Goal: Task Accomplishment & Management: Manage account settings

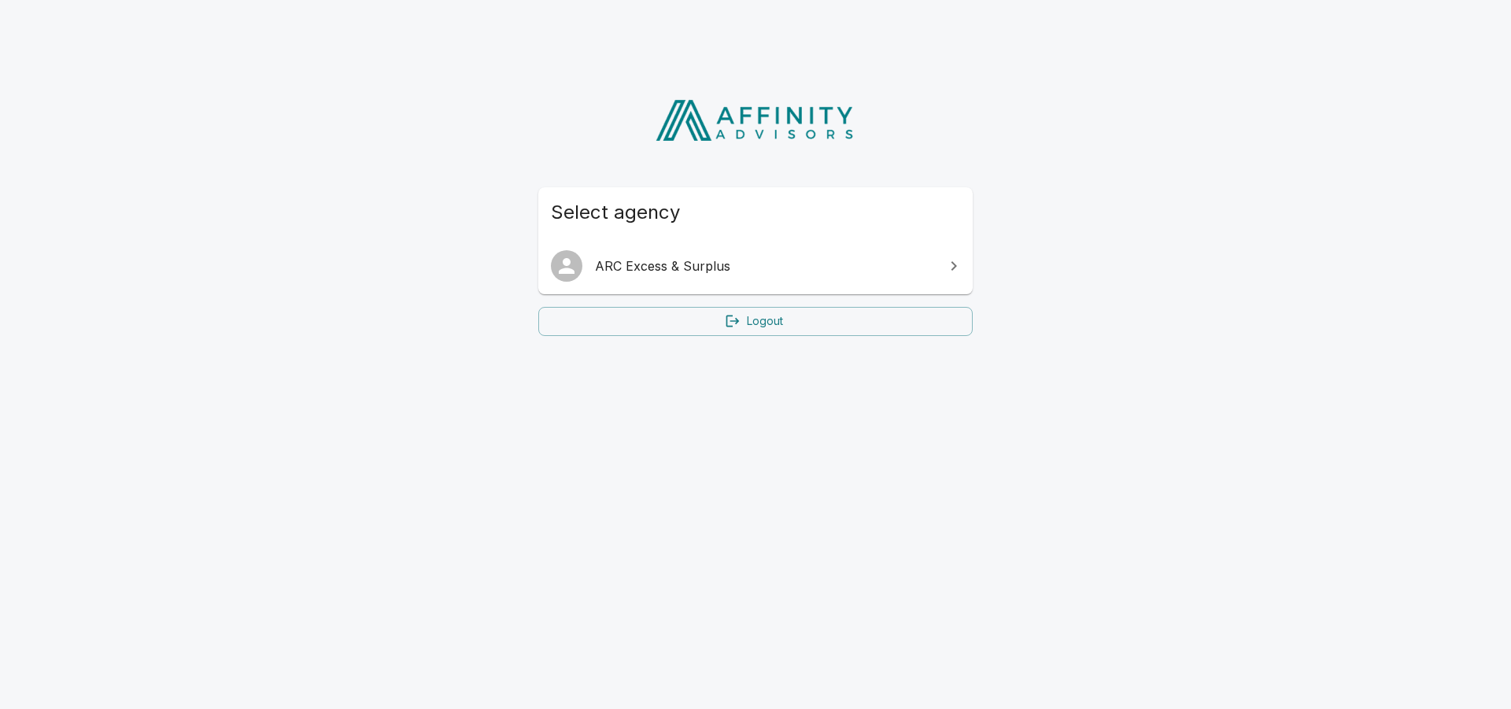
click at [658, 283] on link "ARC Excess & Surplus" at bounding box center [755, 266] width 434 height 44
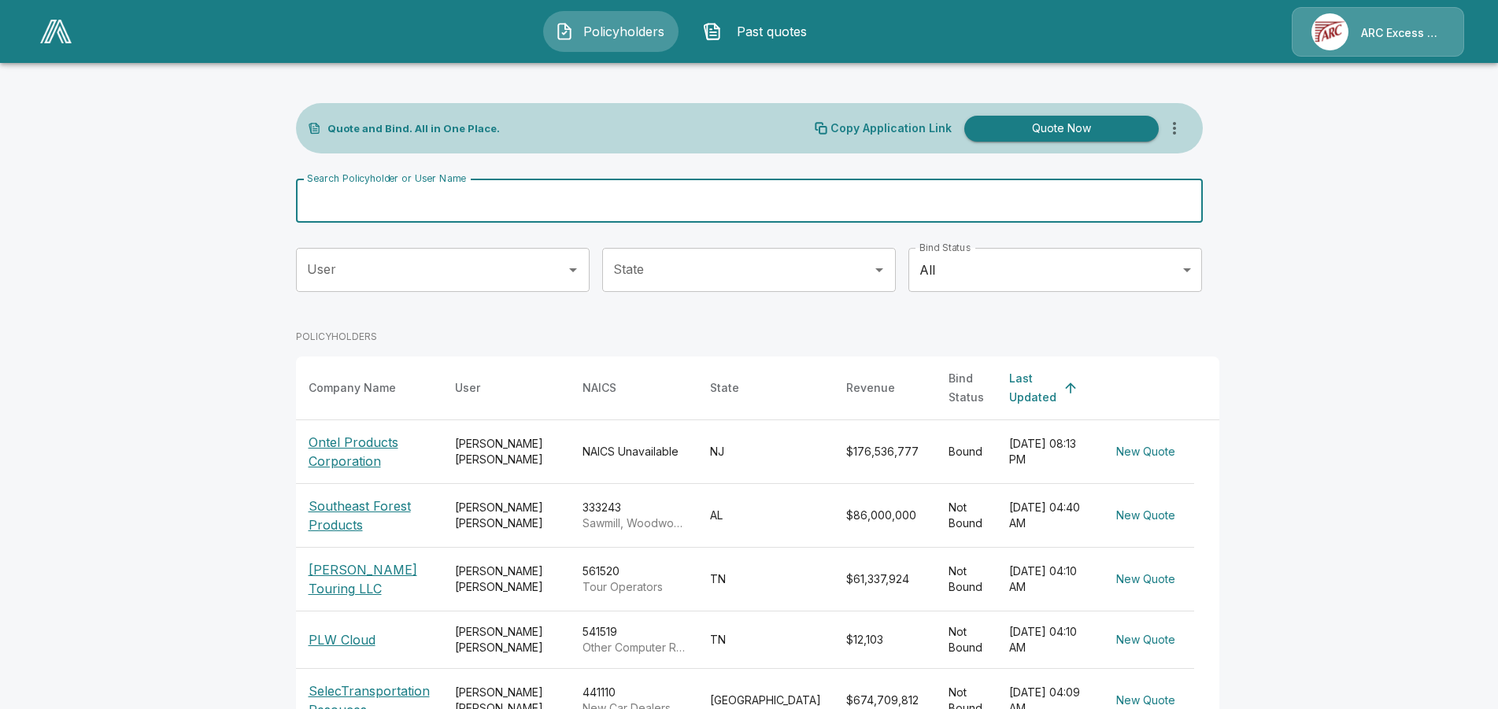
click at [585, 209] on input "Search Policyholder or User Name" at bounding box center [740, 201] width 889 height 44
type input "******"
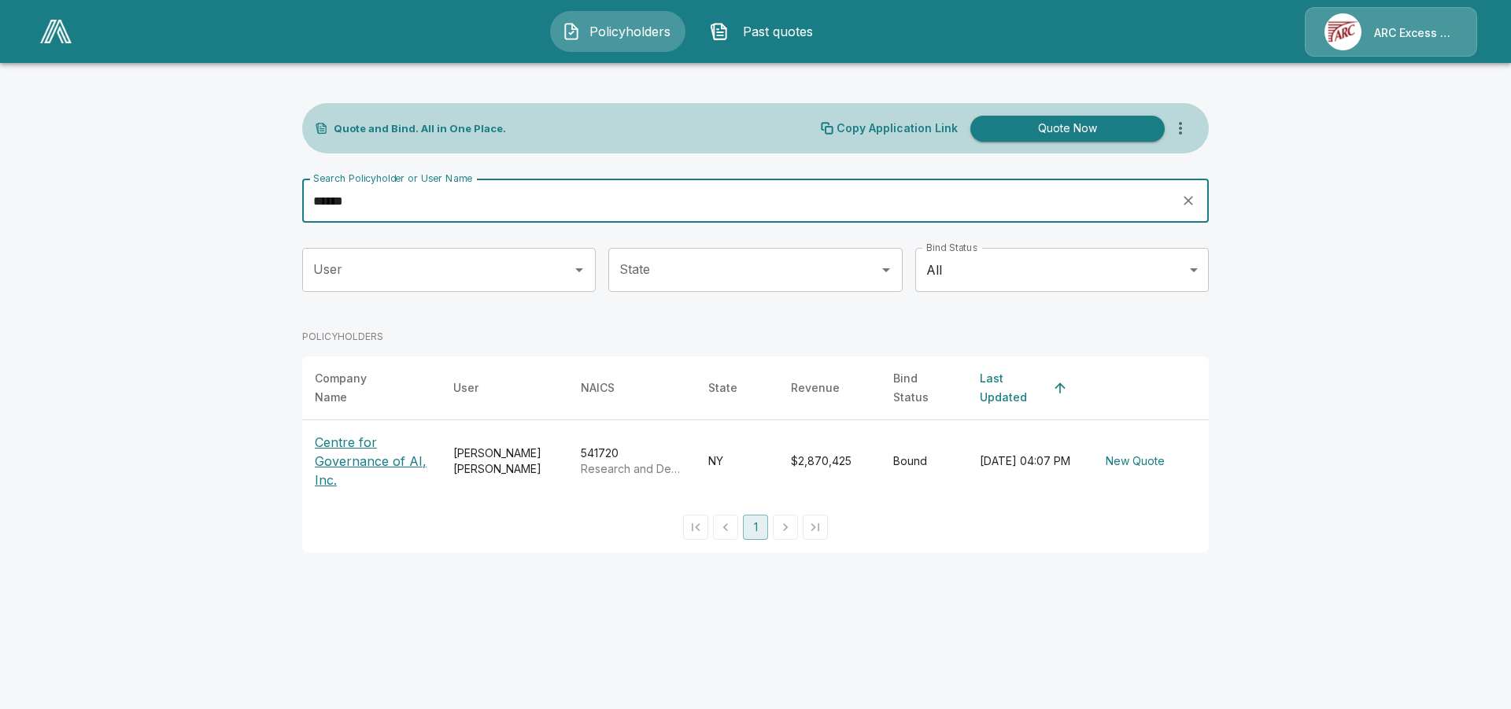
click at [365, 453] on p "Centre for Governance of AI, Inc." at bounding box center [371, 461] width 113 height 57
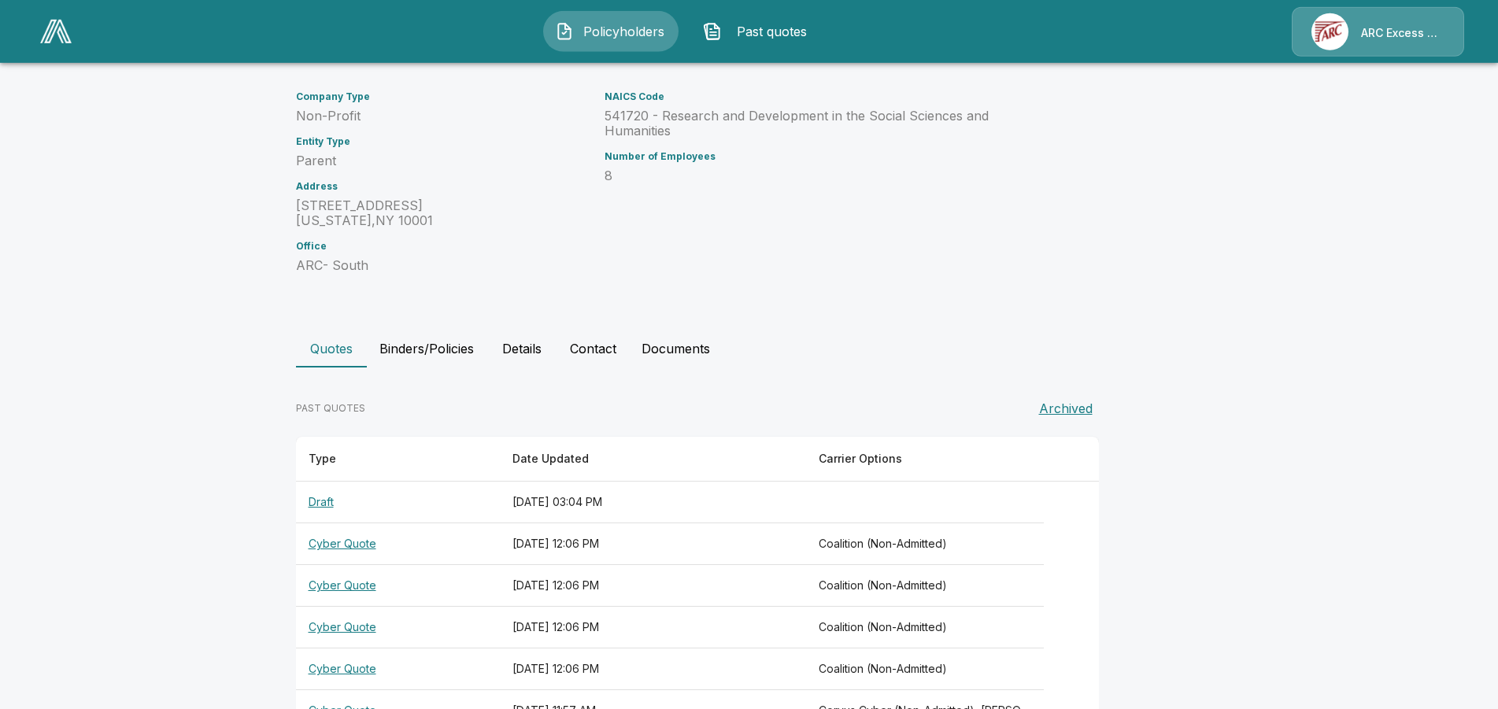
scroll to position [251, 0]
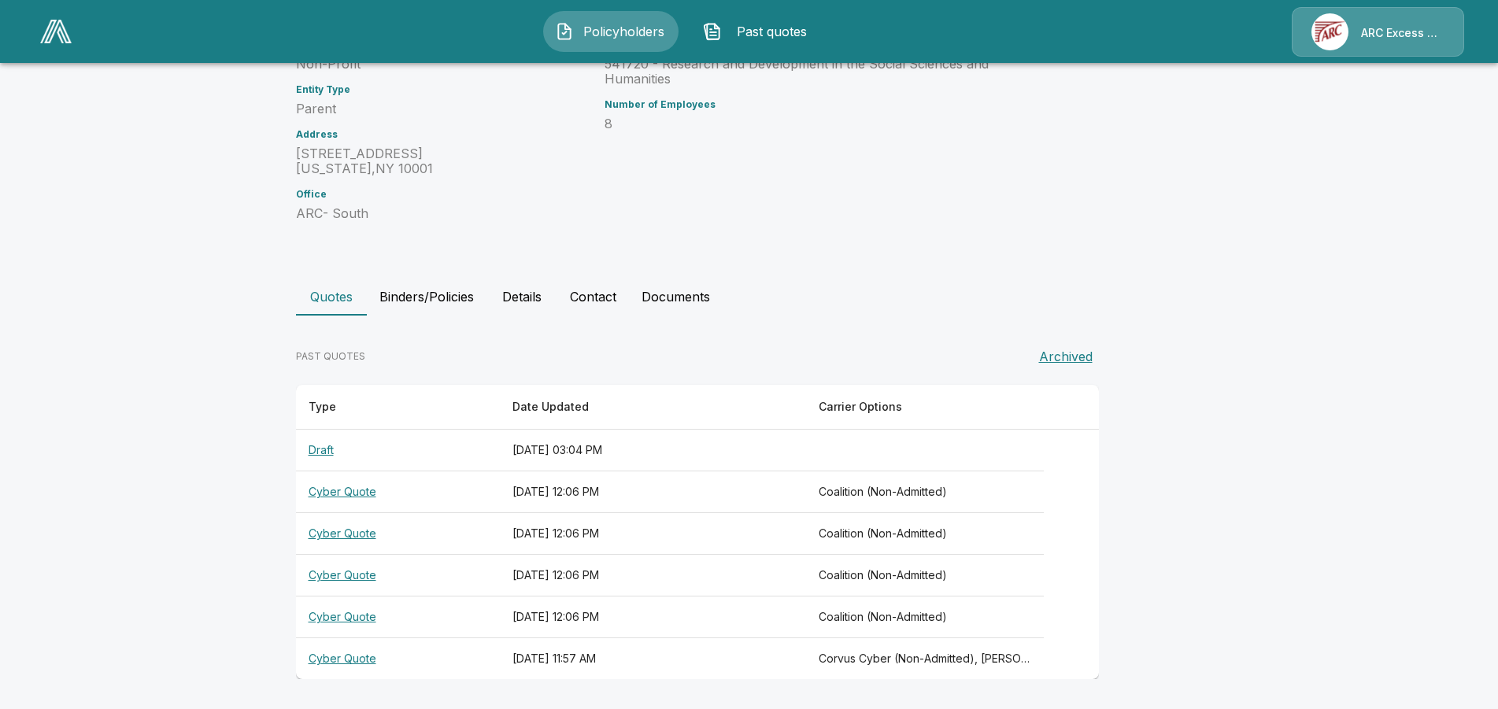
click at [453, 297] on button "Binders/Policies" at bounding box center [427, 297] width 120 height 38
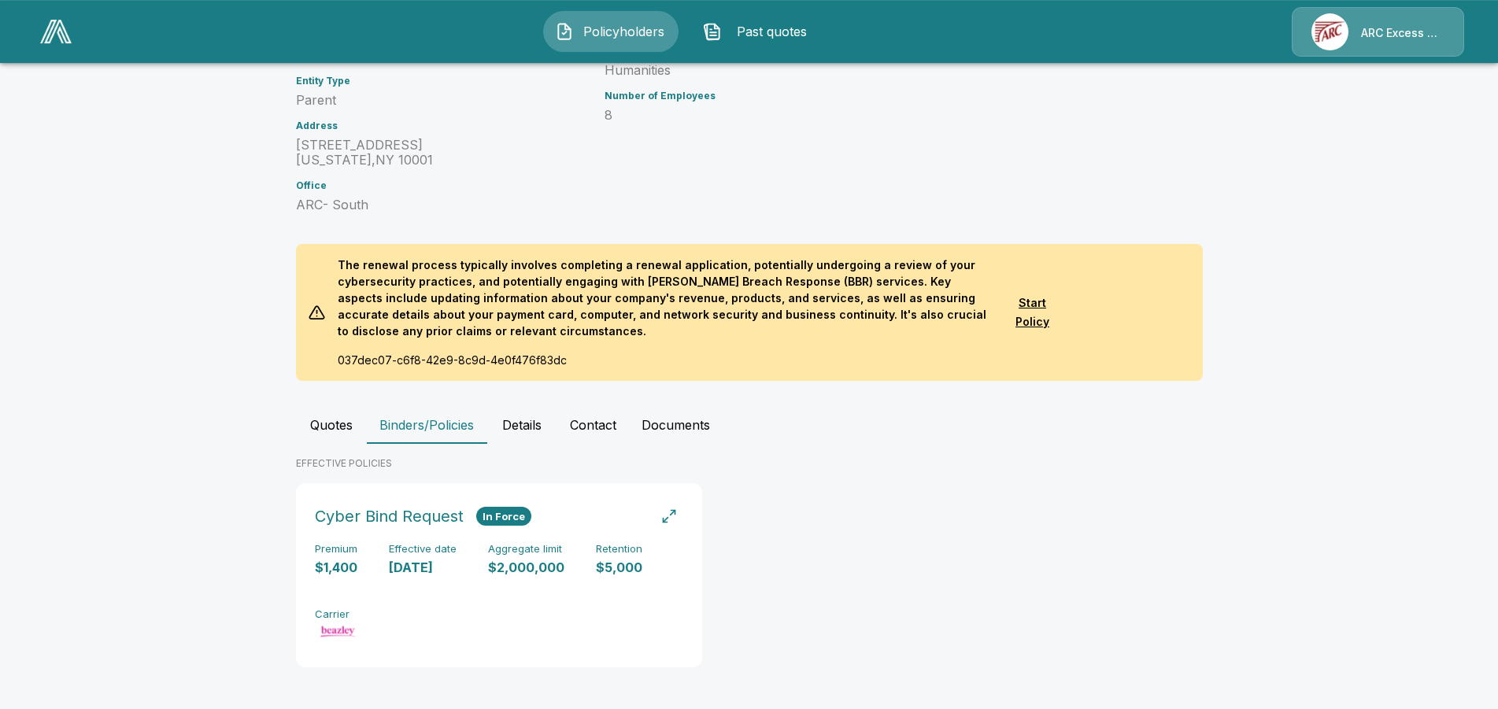
scroll to position [261, 0]
click at [482, 571] on div "Premium $1,400 Effective date 9/6/2025 Aggregate limit $2,000,000 Retention $5,…" at bounding box center [499, 591] width 368 height 99
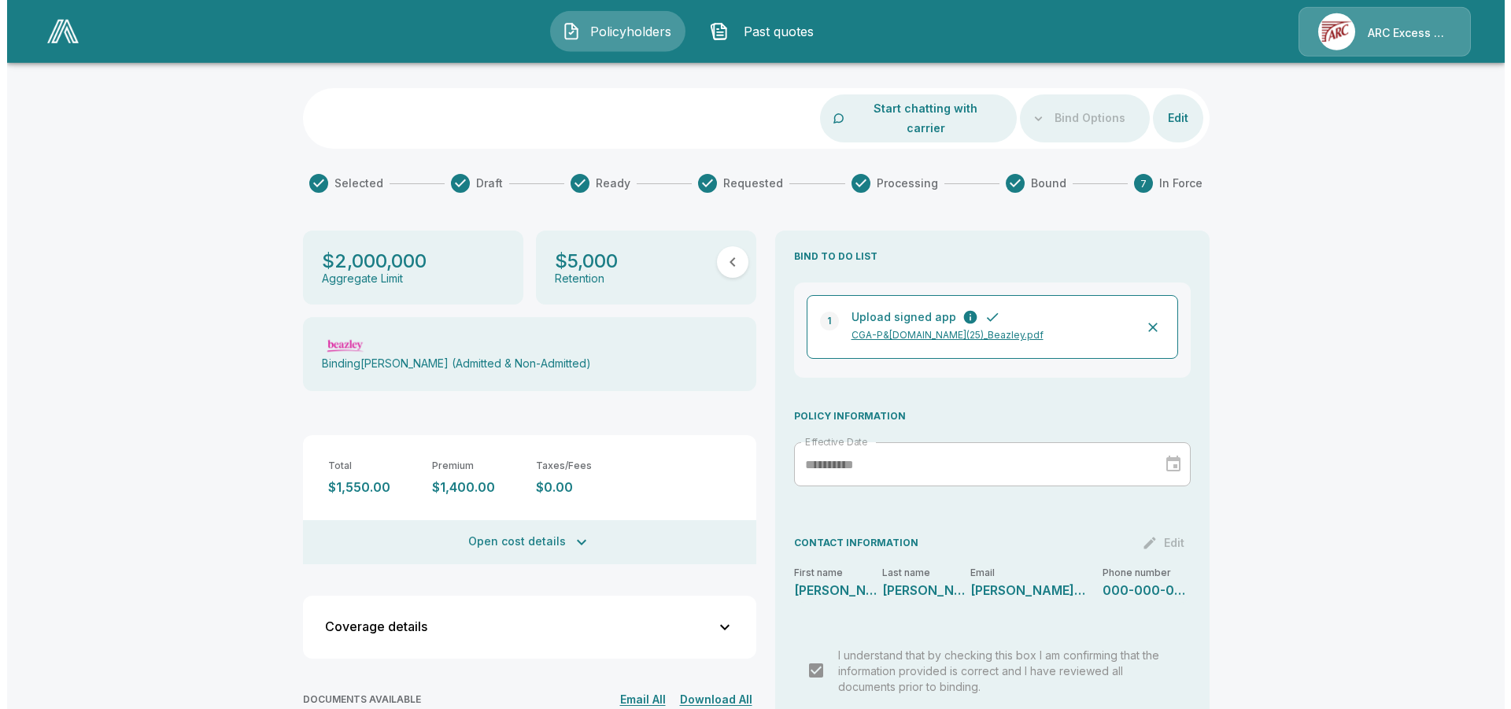
scroll to position [83, 0]
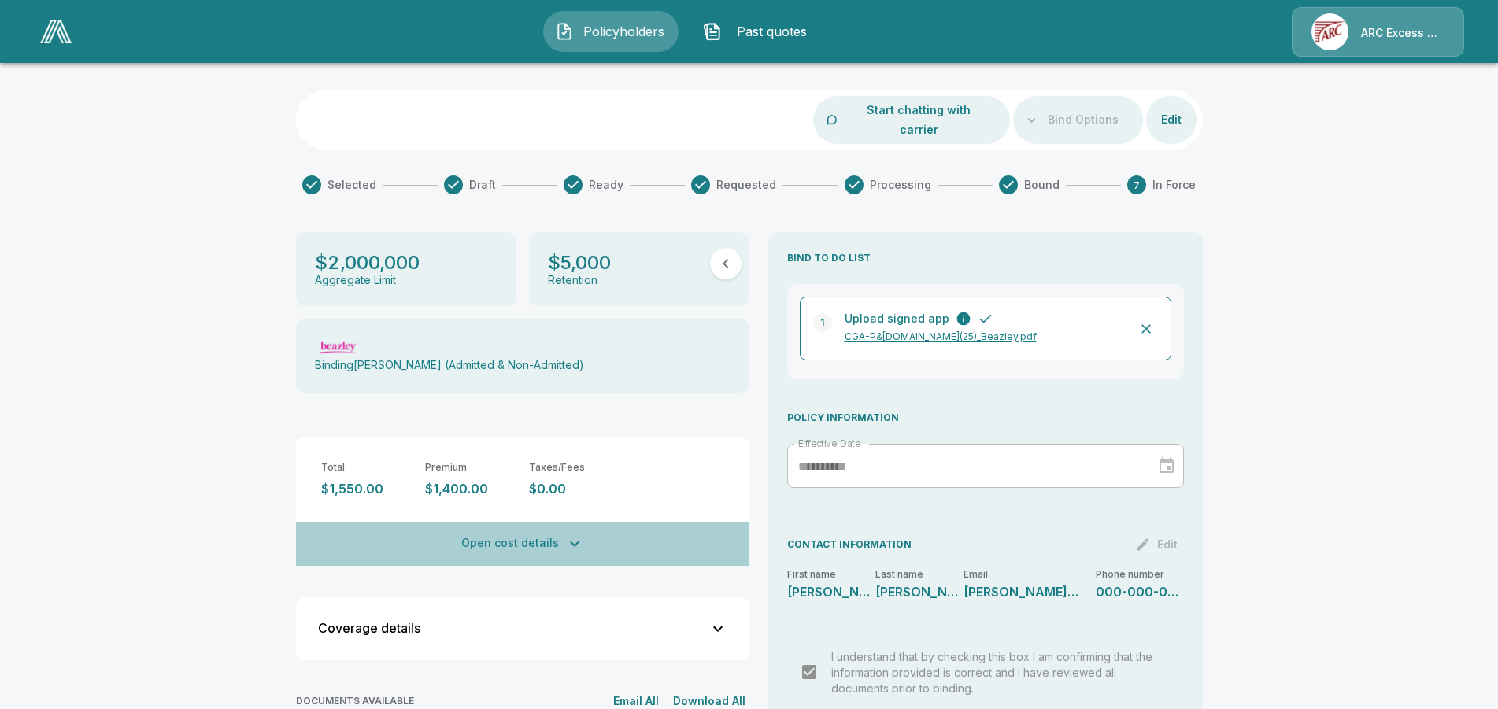
click at [551, 522] on button "Open cost details" at bounding box center [522, 544] width 453 height 44
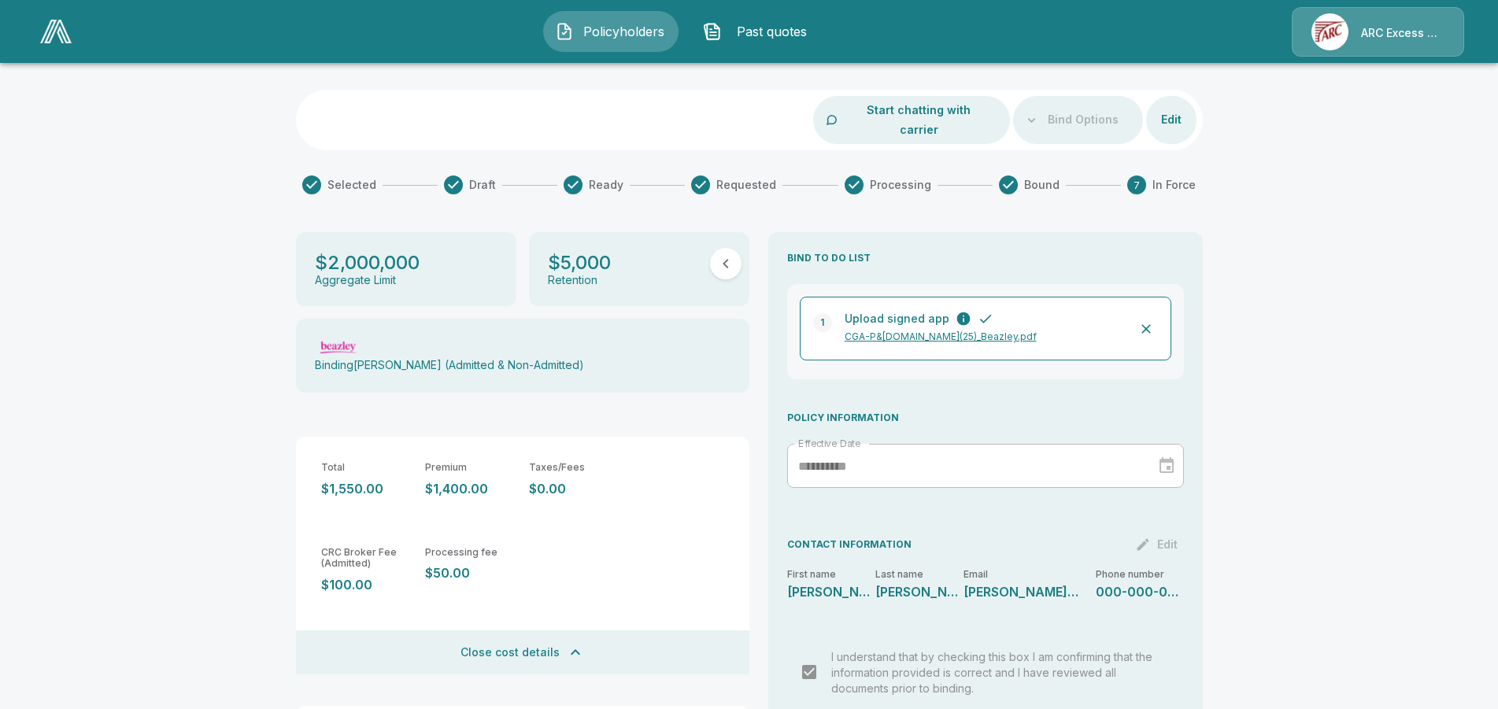
click at [890, 111] on button "Start chatting with carrier" at bounding box center [919, 120] width 156 height 48
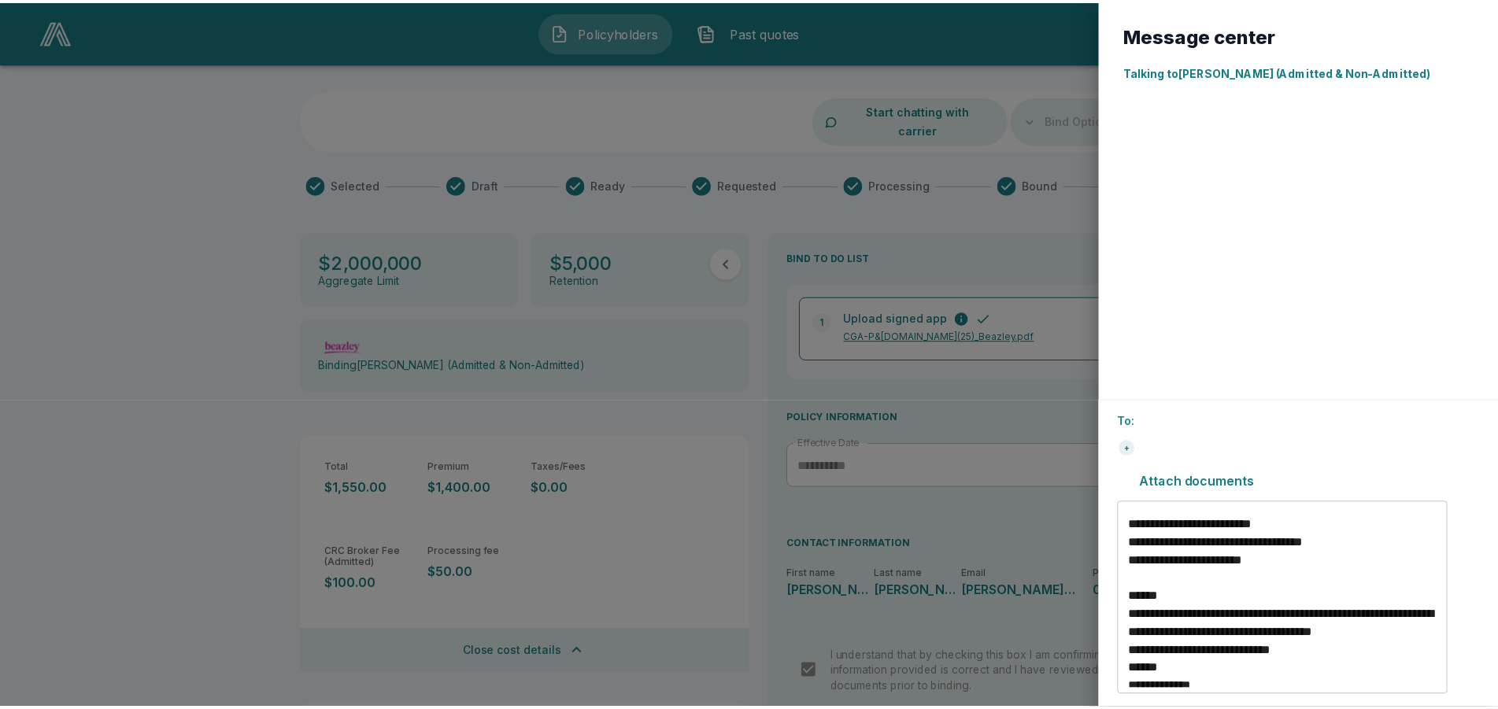
scroll to position [290, 0]
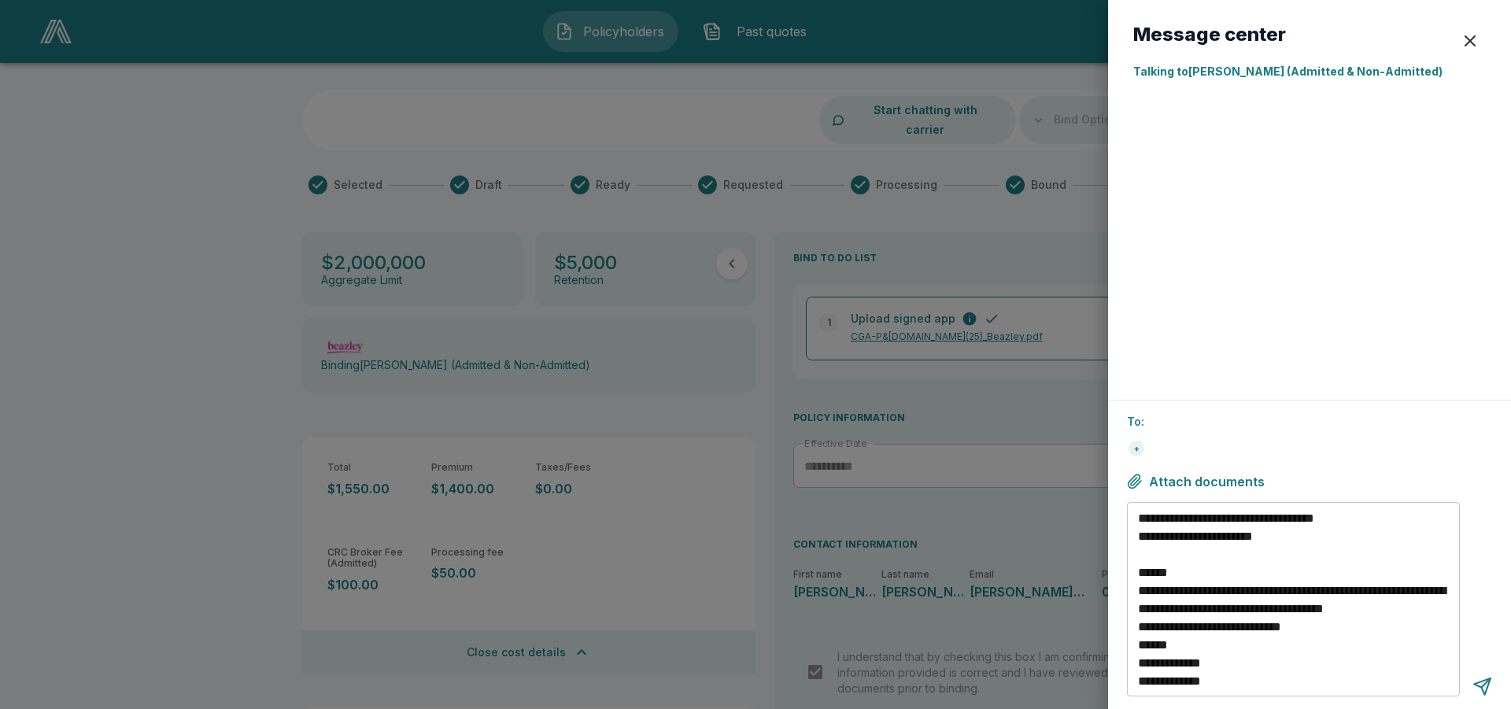
click at [1473, 35] on div "button" at bounding box center [1470, 40] width 19 height 19
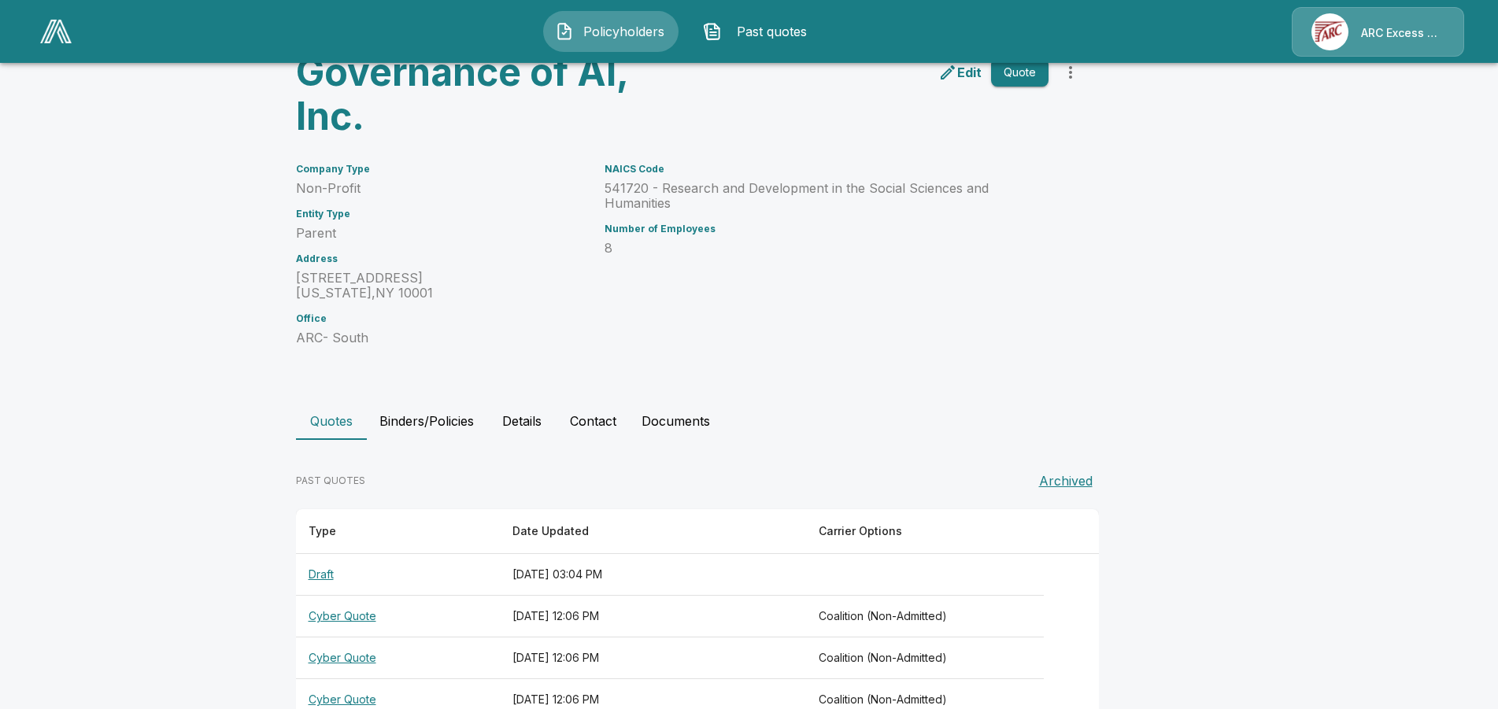
scroll to position [251, 0]
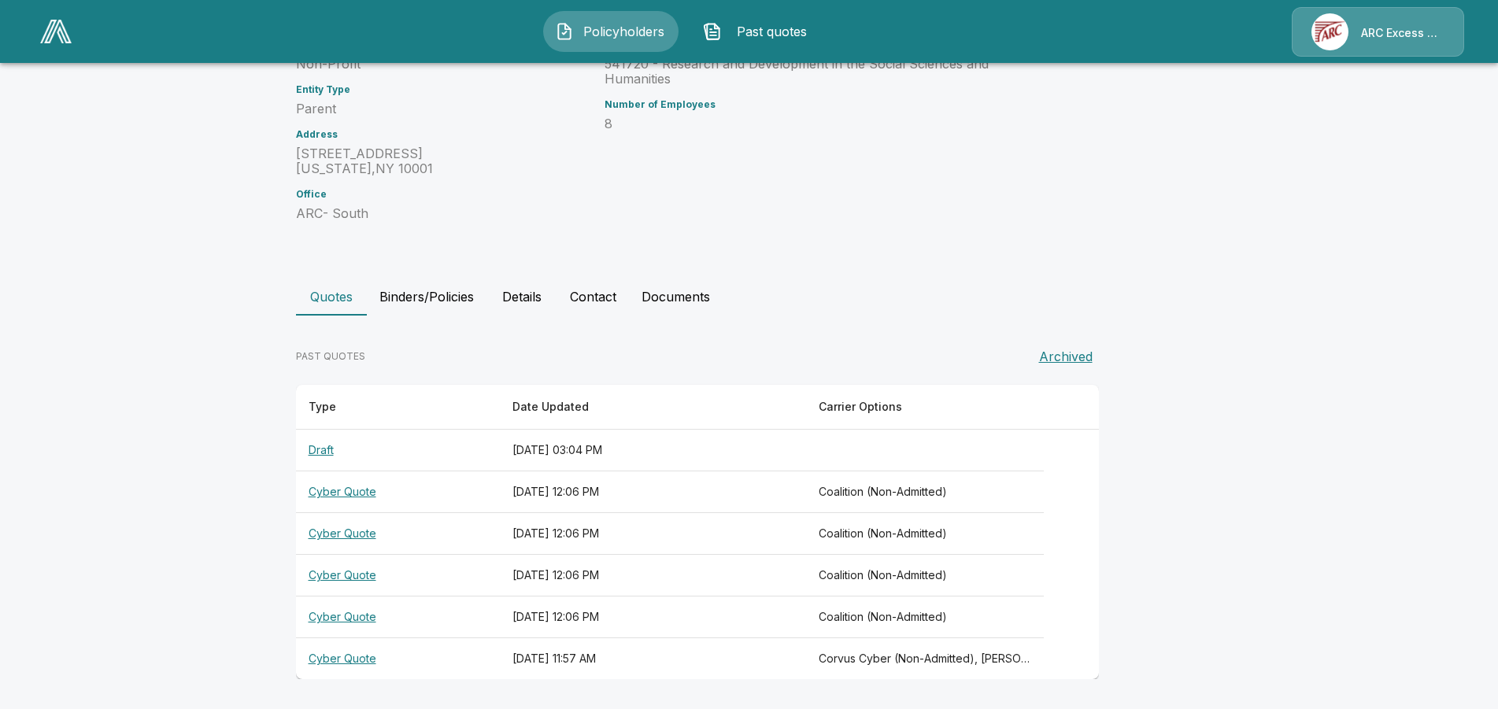
click at [331, 412] on th "Type" at bounding box center [398, 407] width 204 height 45
click at [329, 445] on th "Draft" at bounding box center [398, 451] width 204 height 42
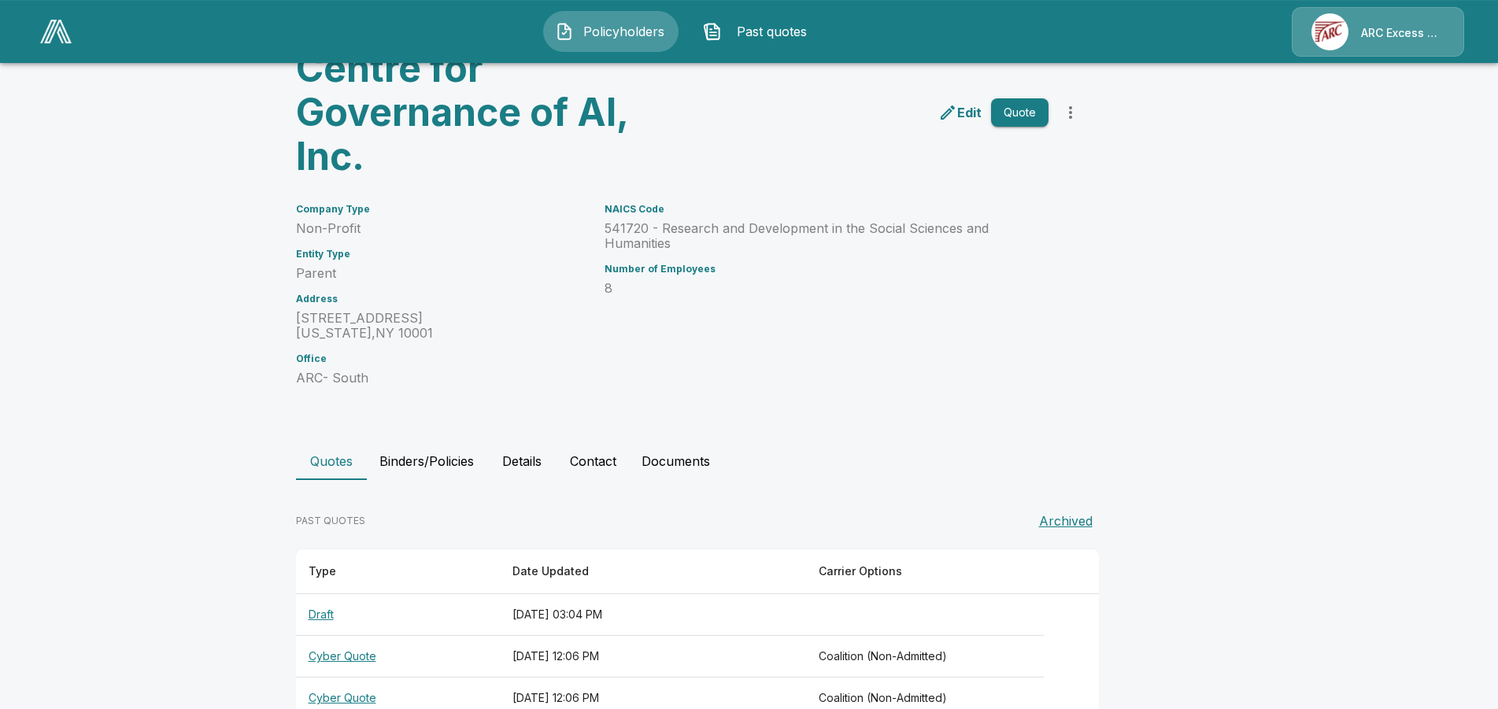
scroll to position [139, 0]
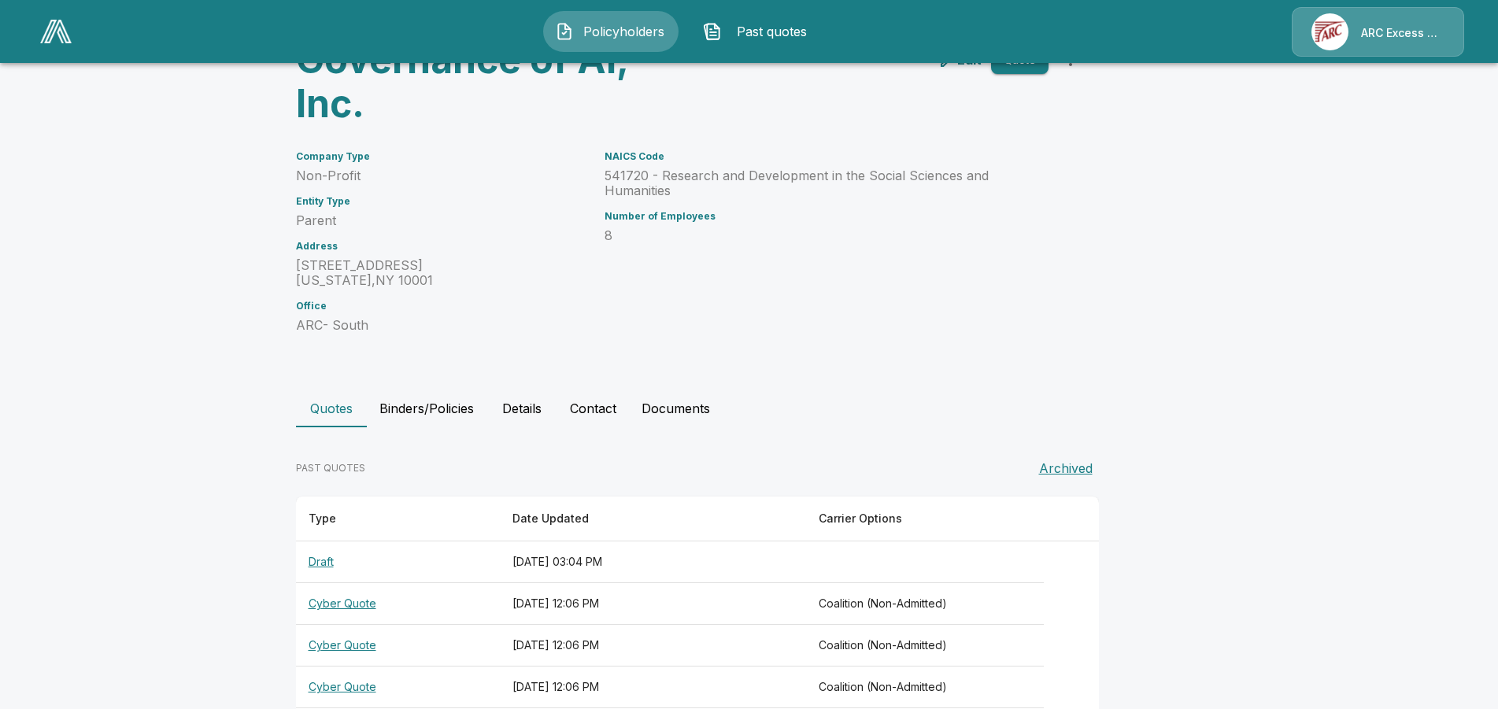
click at [442, 411] on button "Binders/Policies" at bounding box center [427, 409] width 120 height 38
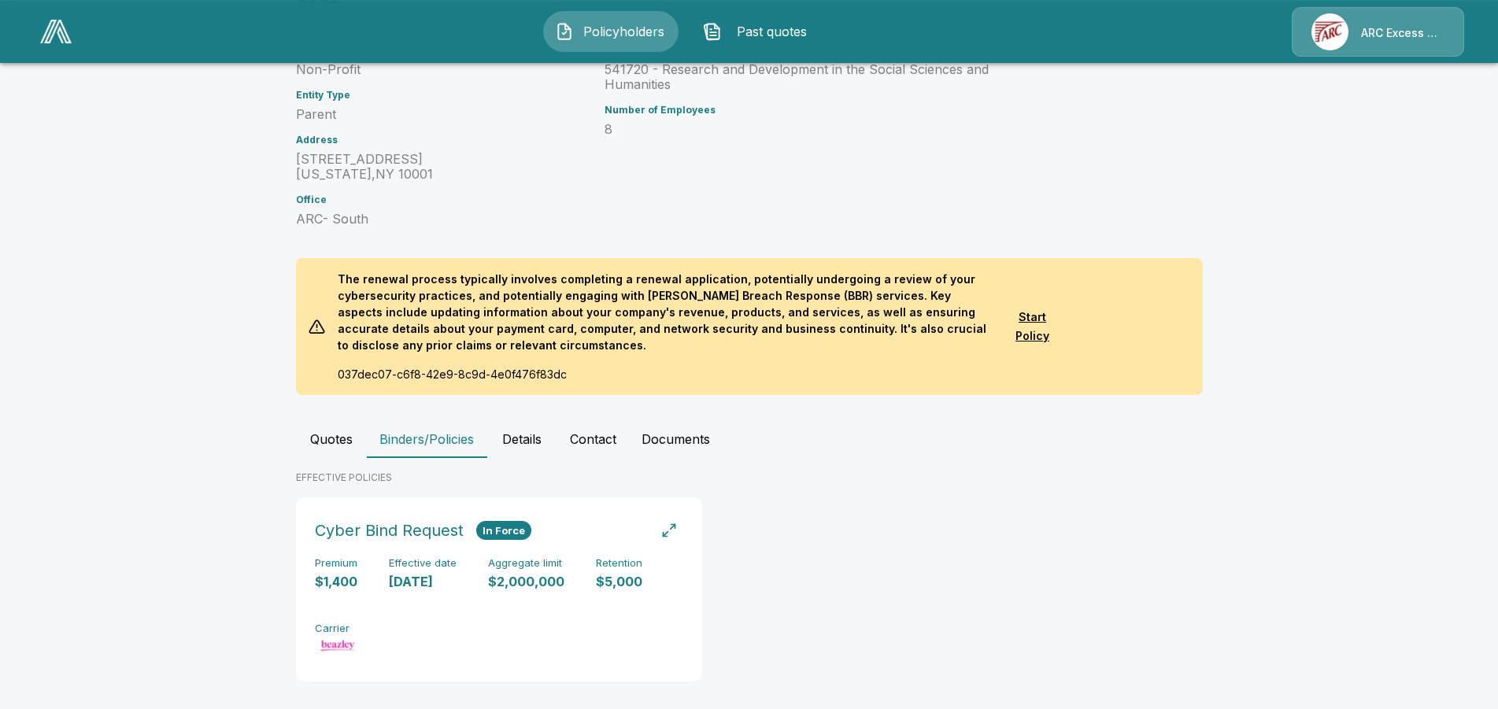
scroll to position [261, 0]
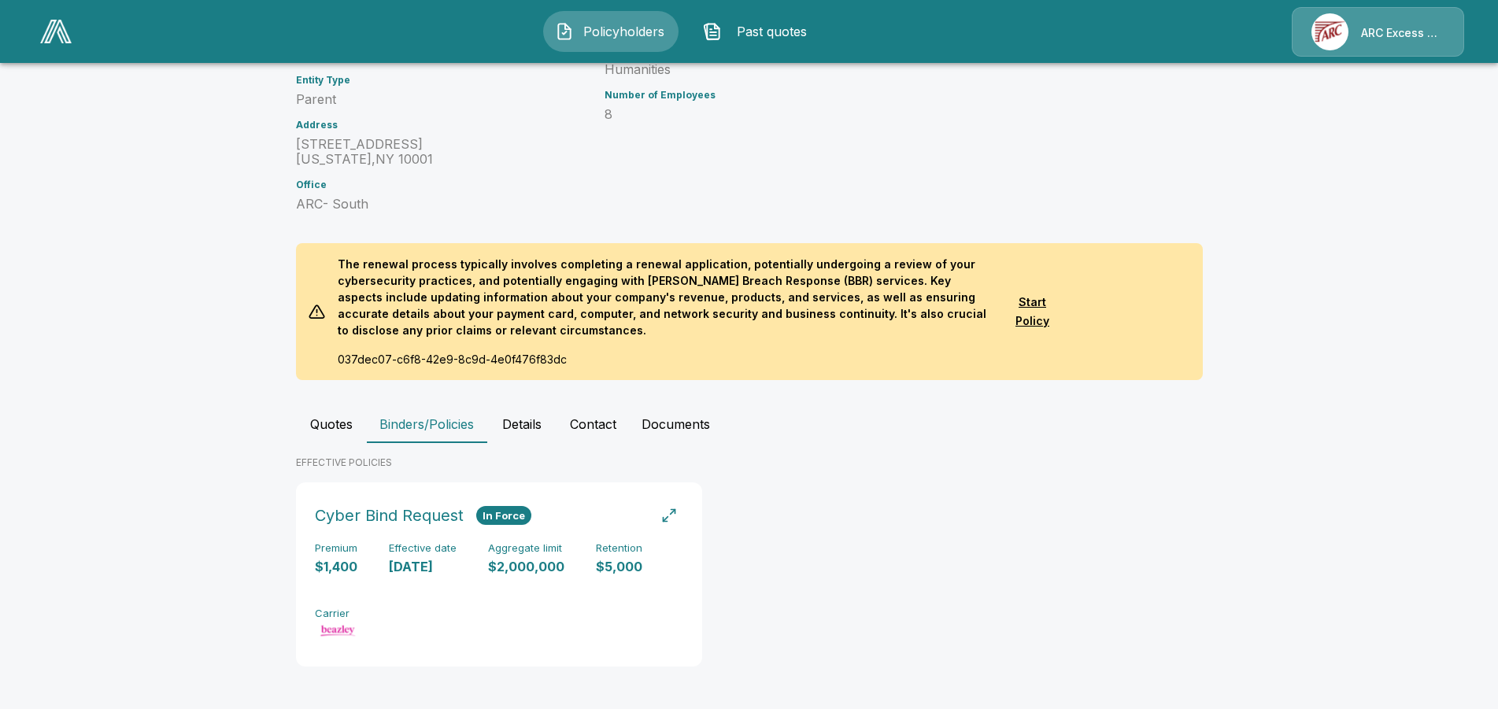
click at [345, 415] on button "Quotes" at bounding box center [331, 424] width 71 height 38
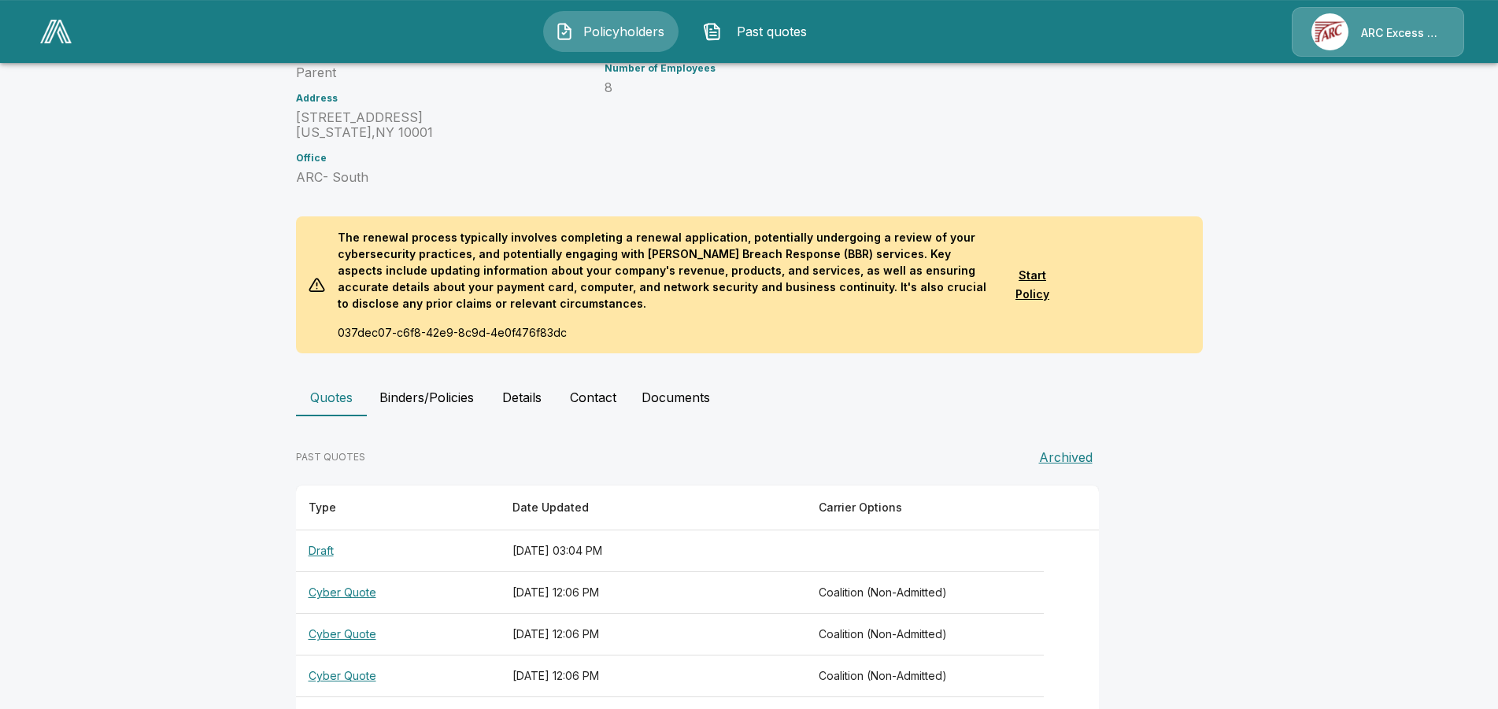
scroll to position [388, 0]
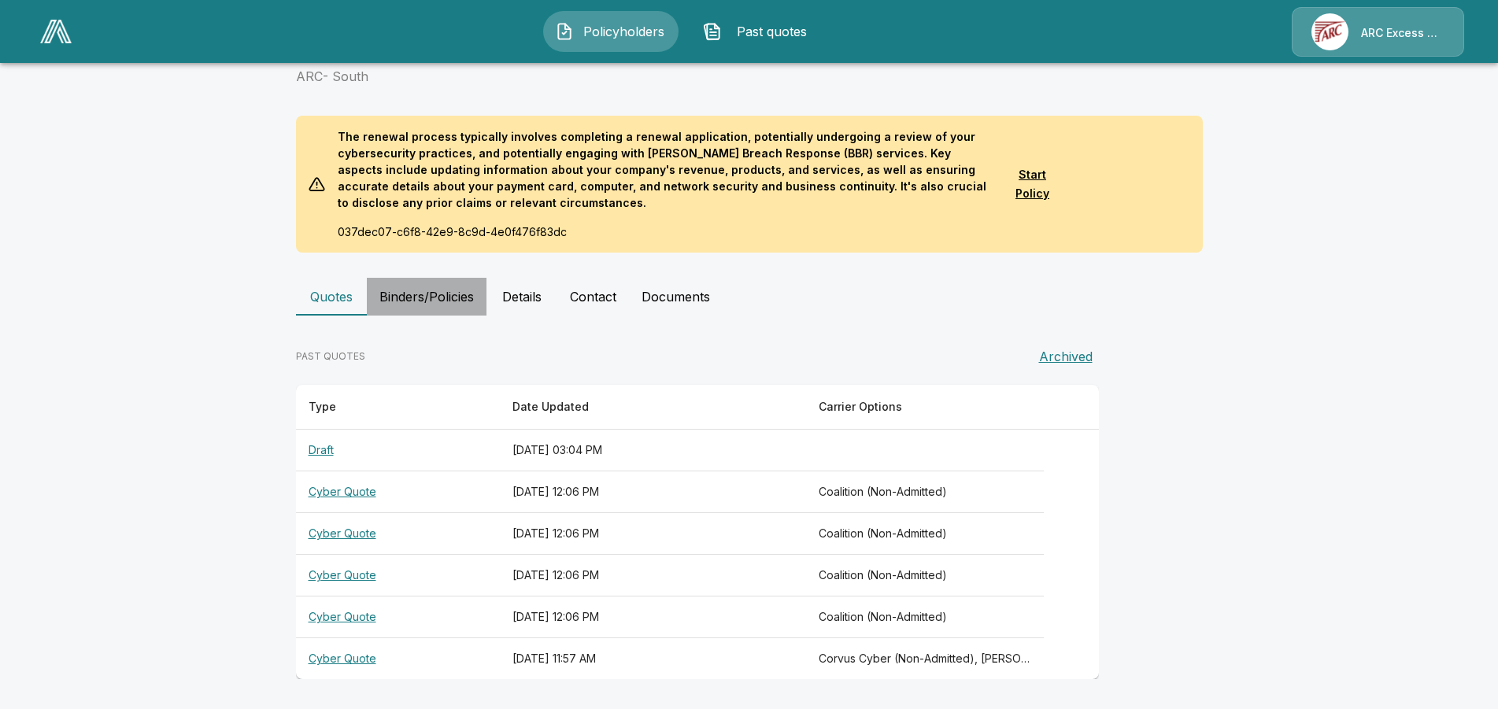
click at [427, 290] on button "Binders/Policies" at bounding box center [427, 297] width 120 height 38
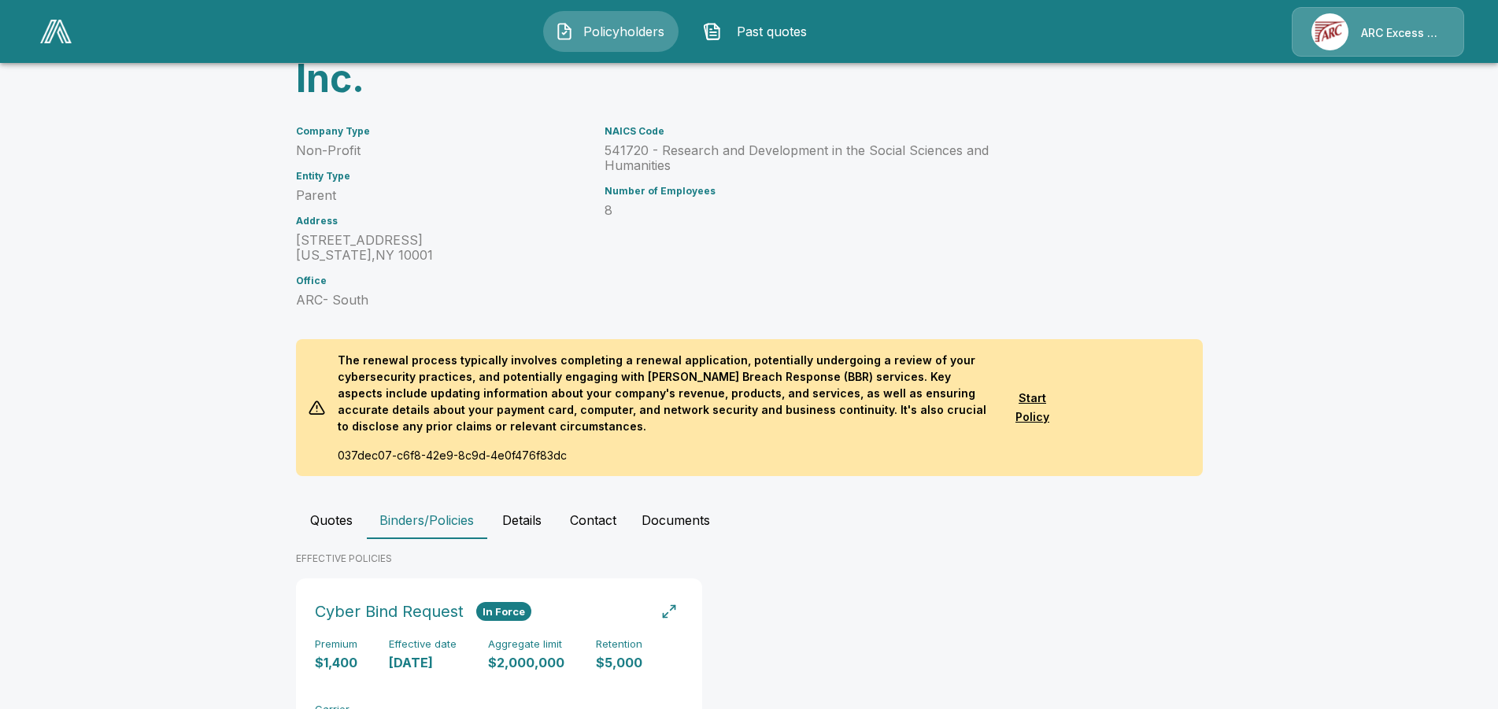
click at [534, 525] on button "Details" at bounding box center [521, 520] width 71 height 38
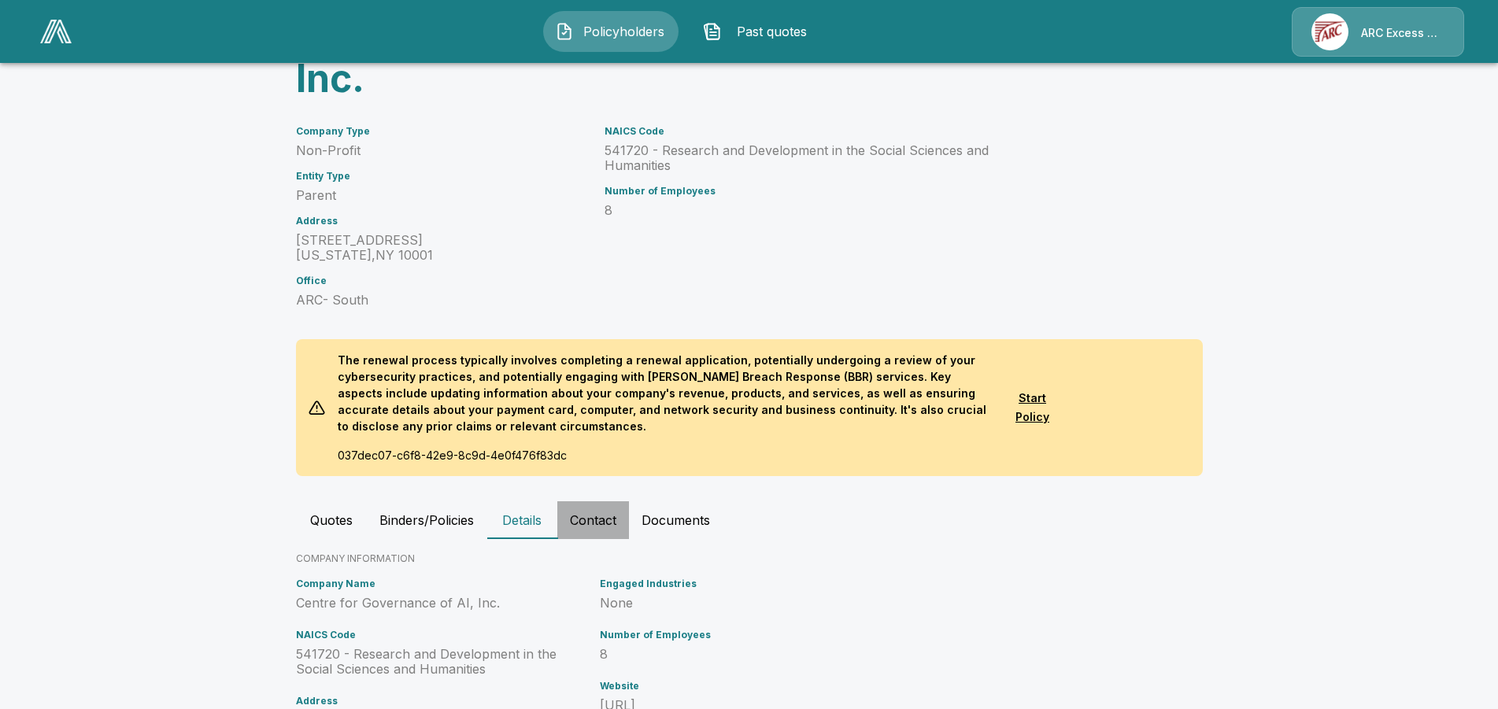
click at [599, 519] on button "Contact" at bounding box center [593, 520] width 72 height 38
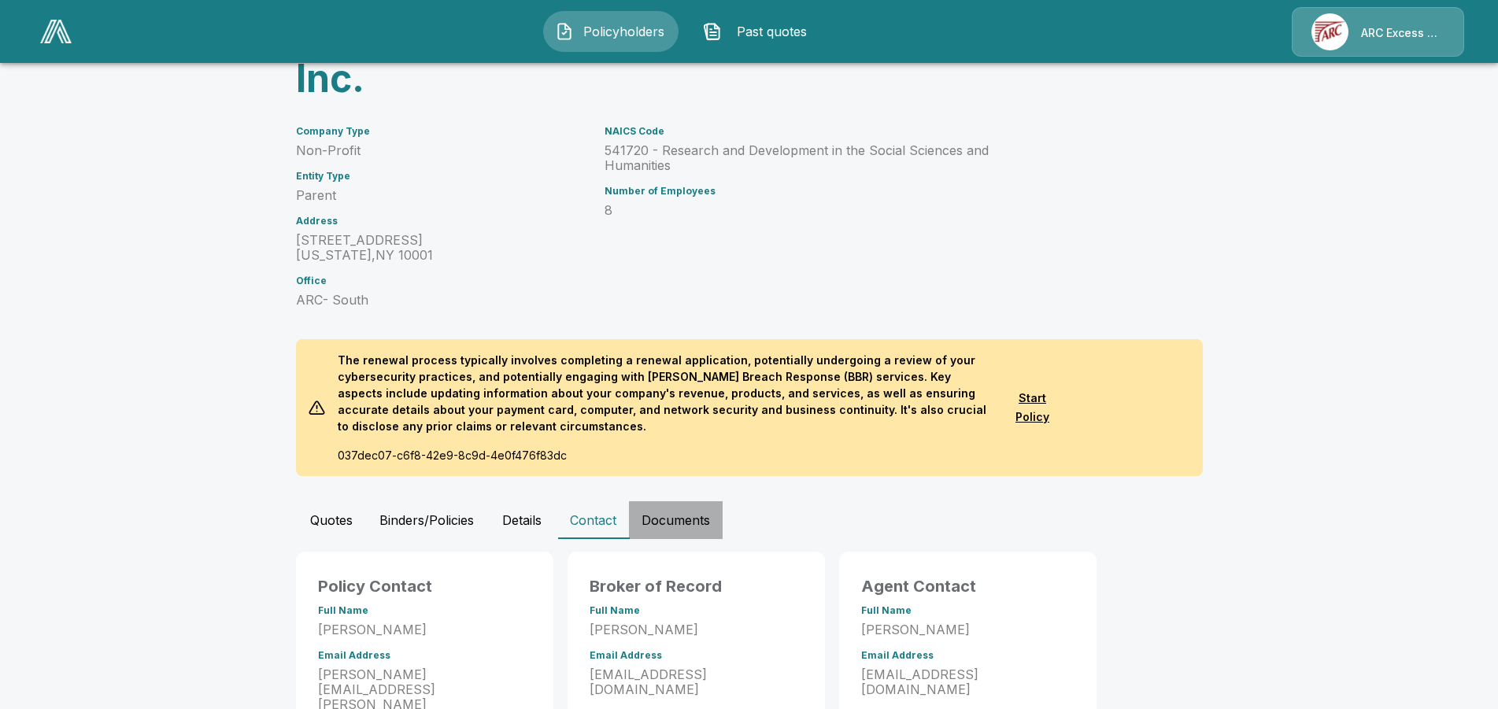
click at [692, 520] on button "Documents" at bounding box center [676, 520] width 94 height 38
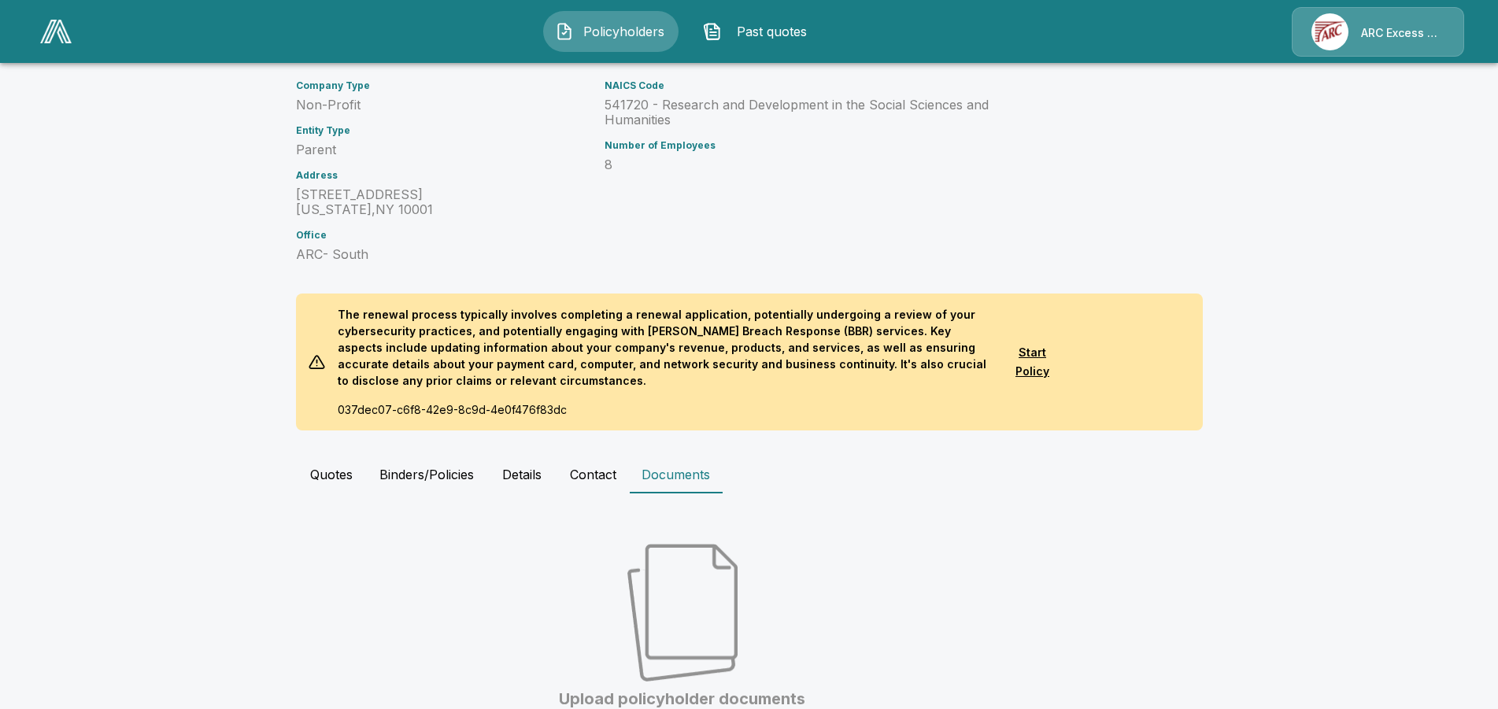
scroll to position [336, 0]
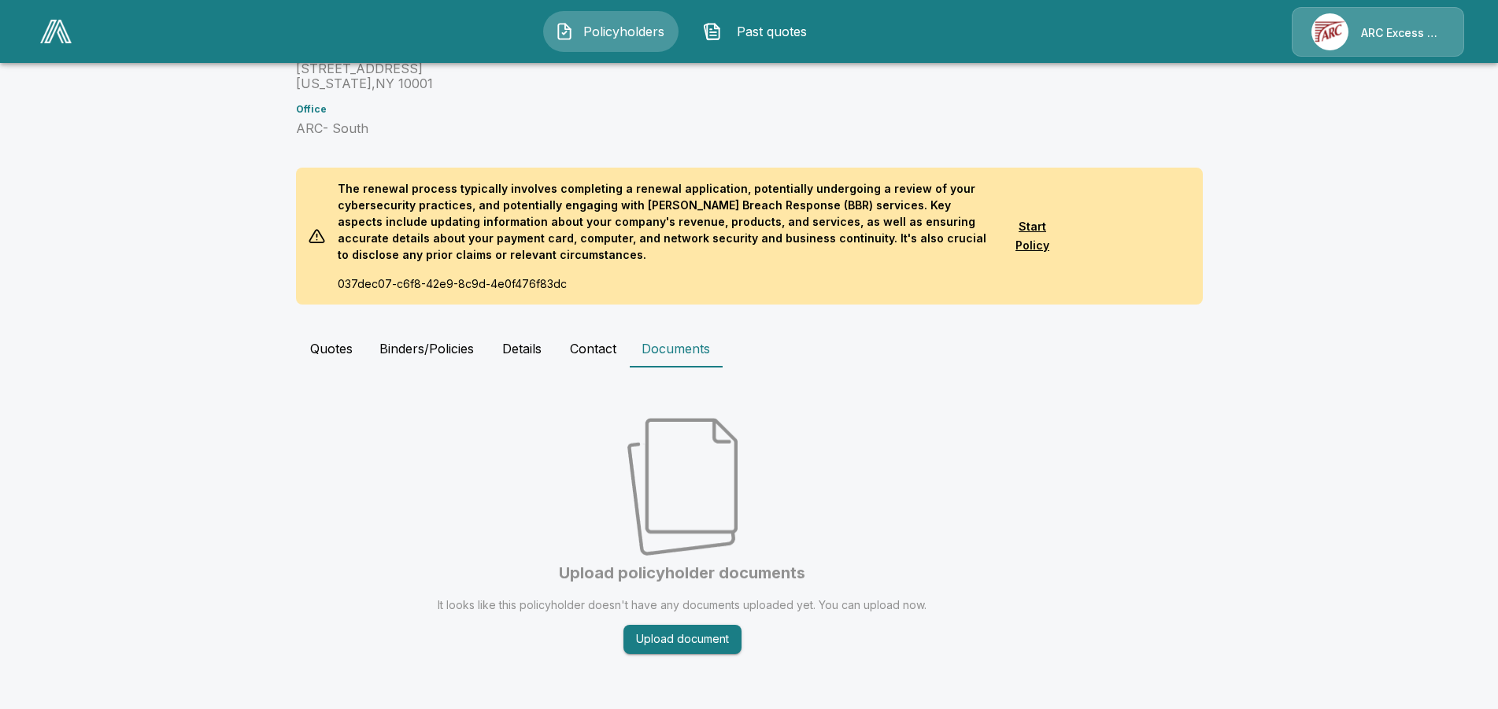
click at [334, 350] on button "Quotes" at bounding box center [331, 349] width 71 height 38
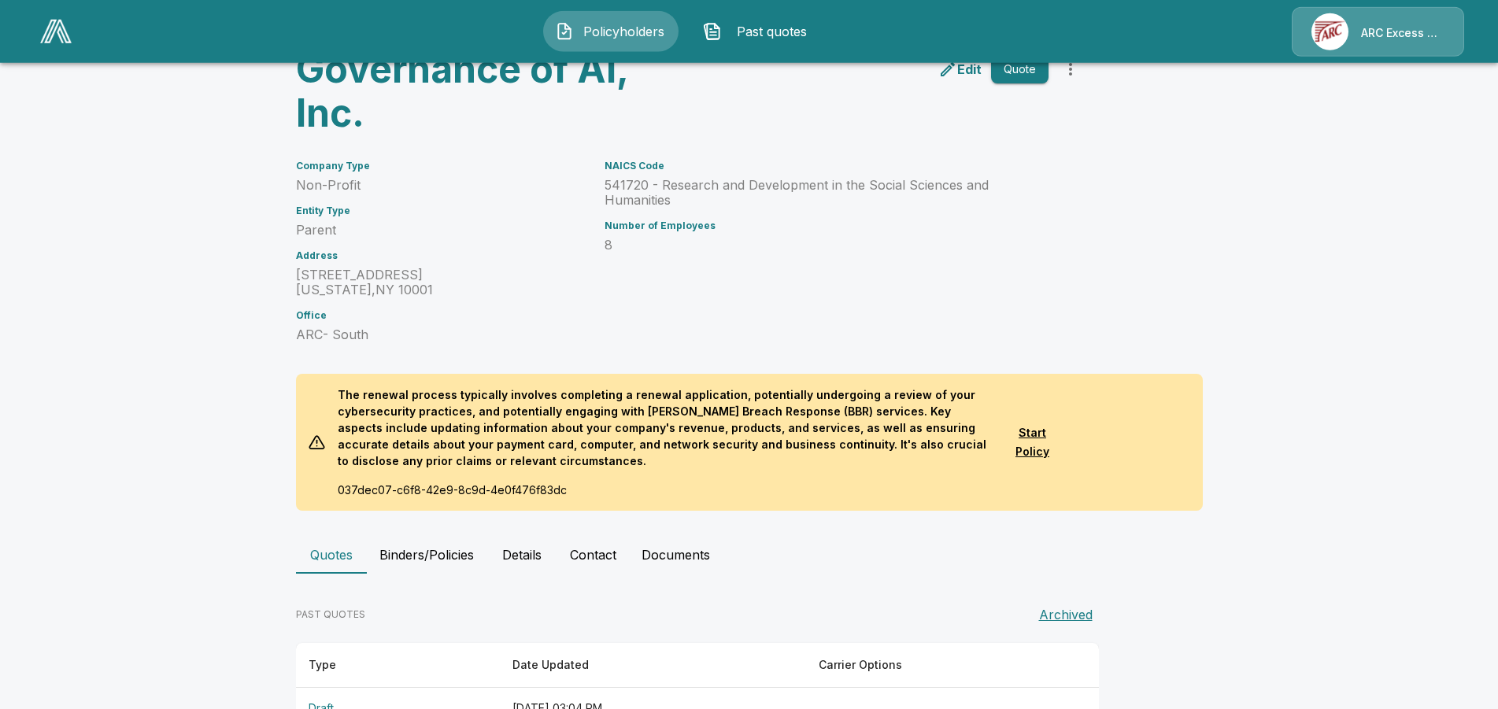
scroll to position [67, 0]
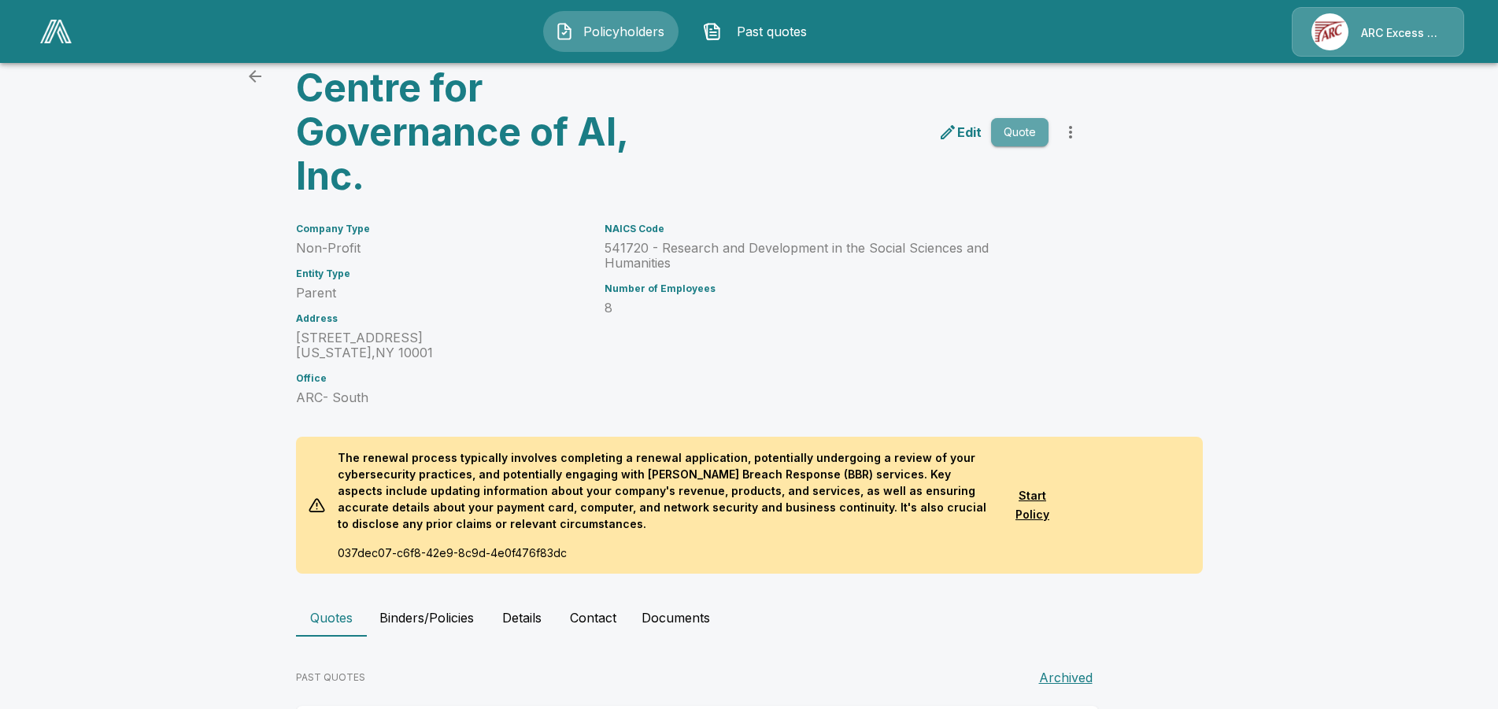
click at [1044, 139] on button "Quote" at bounding box center [1019, 132] width 57 height 29
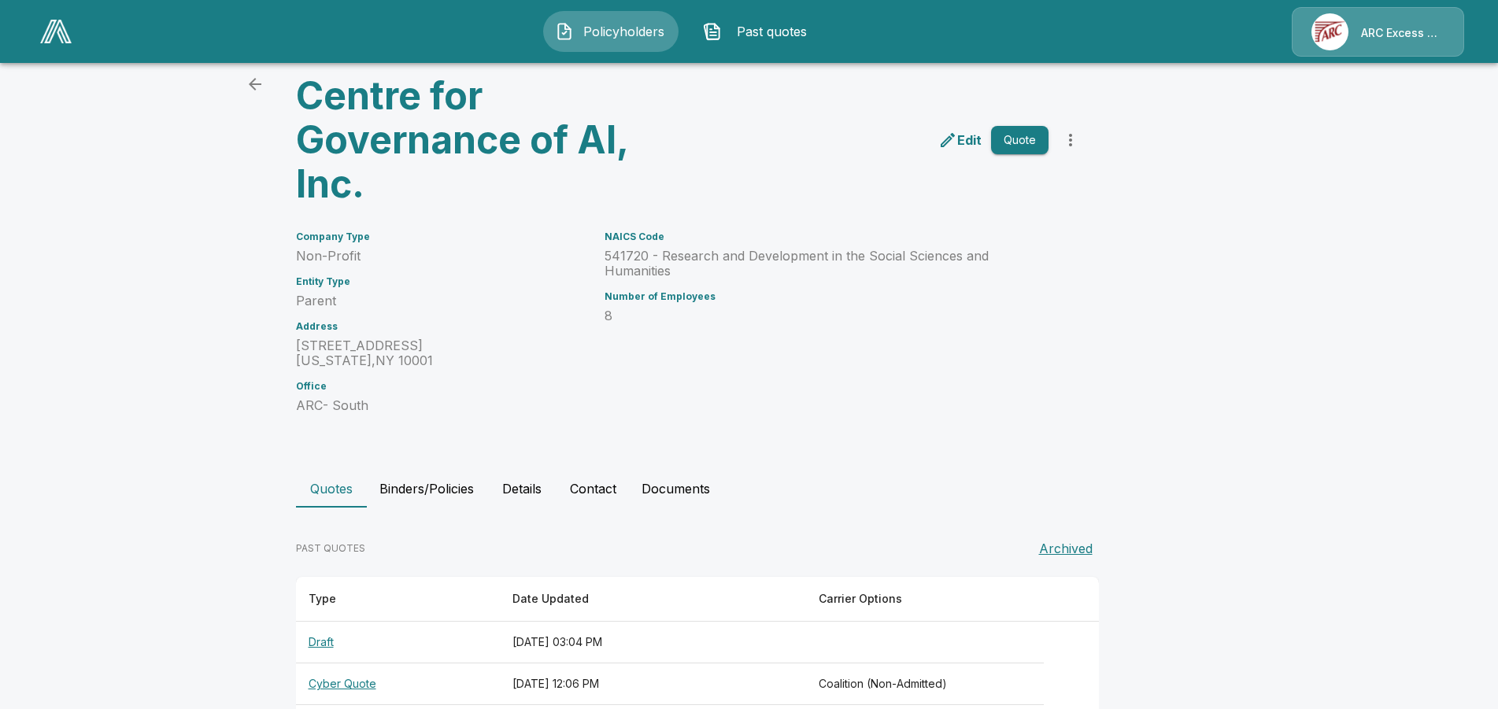
scroll to position [251, 0]
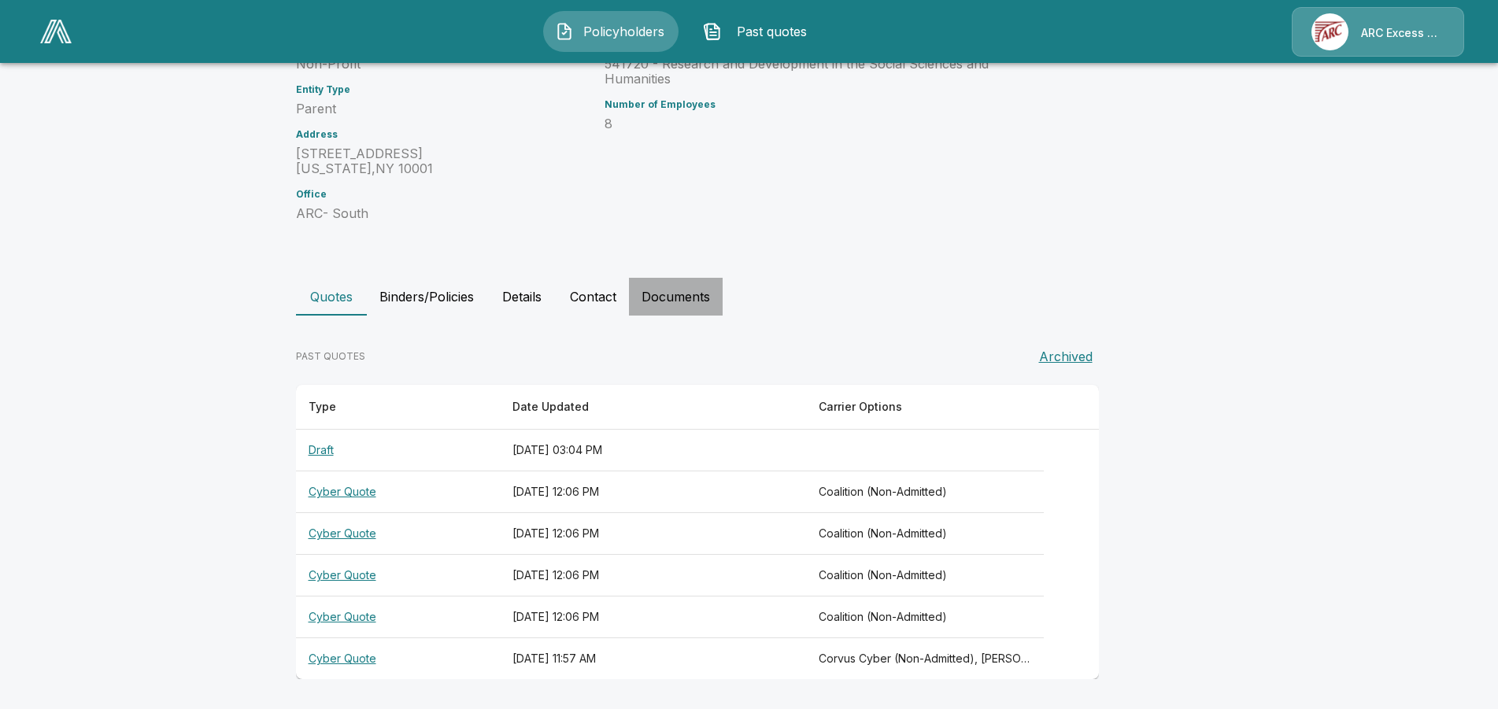
click at [686, 297] on button "Documents" at bounding box center [676, 297] width 94 height 38
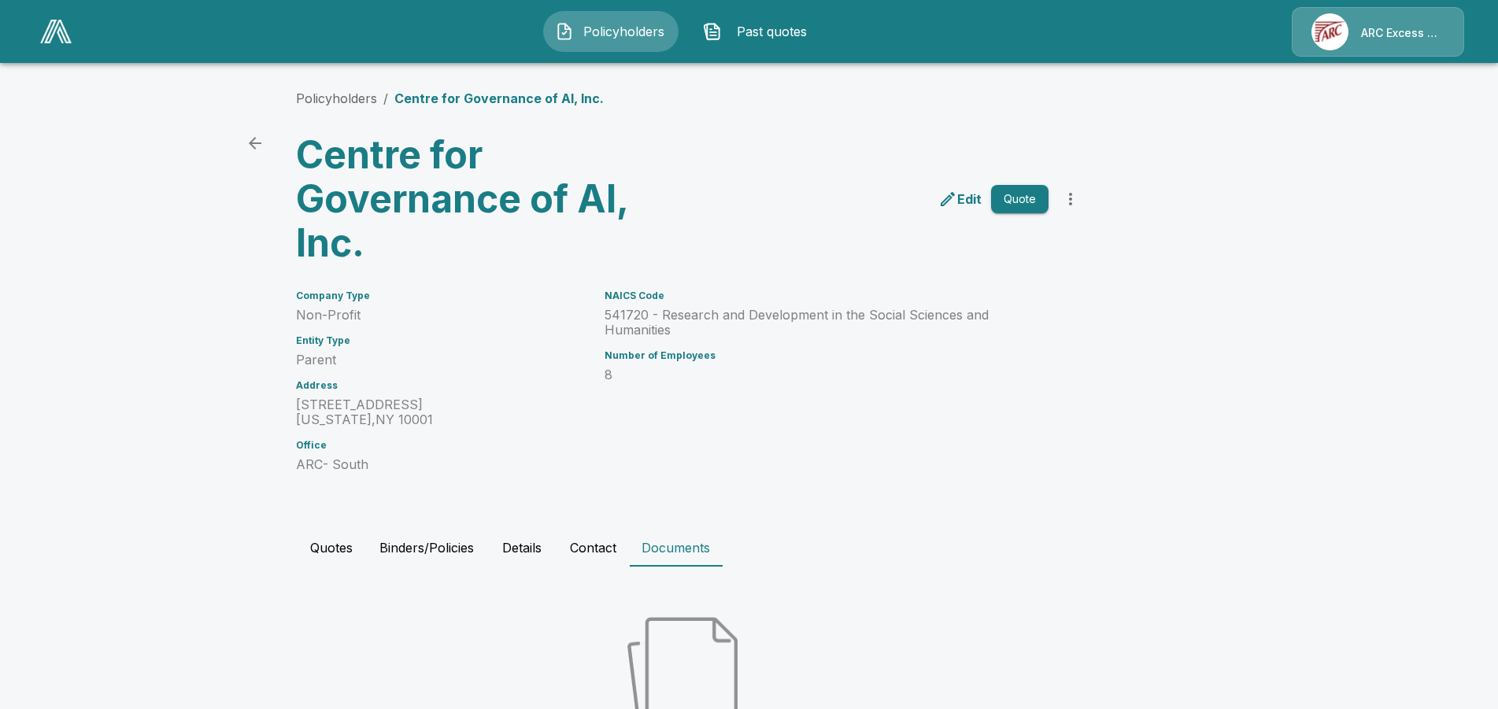
click at [257, 145] on icon "back" at bounding box center [255, 143] width 13 height 13
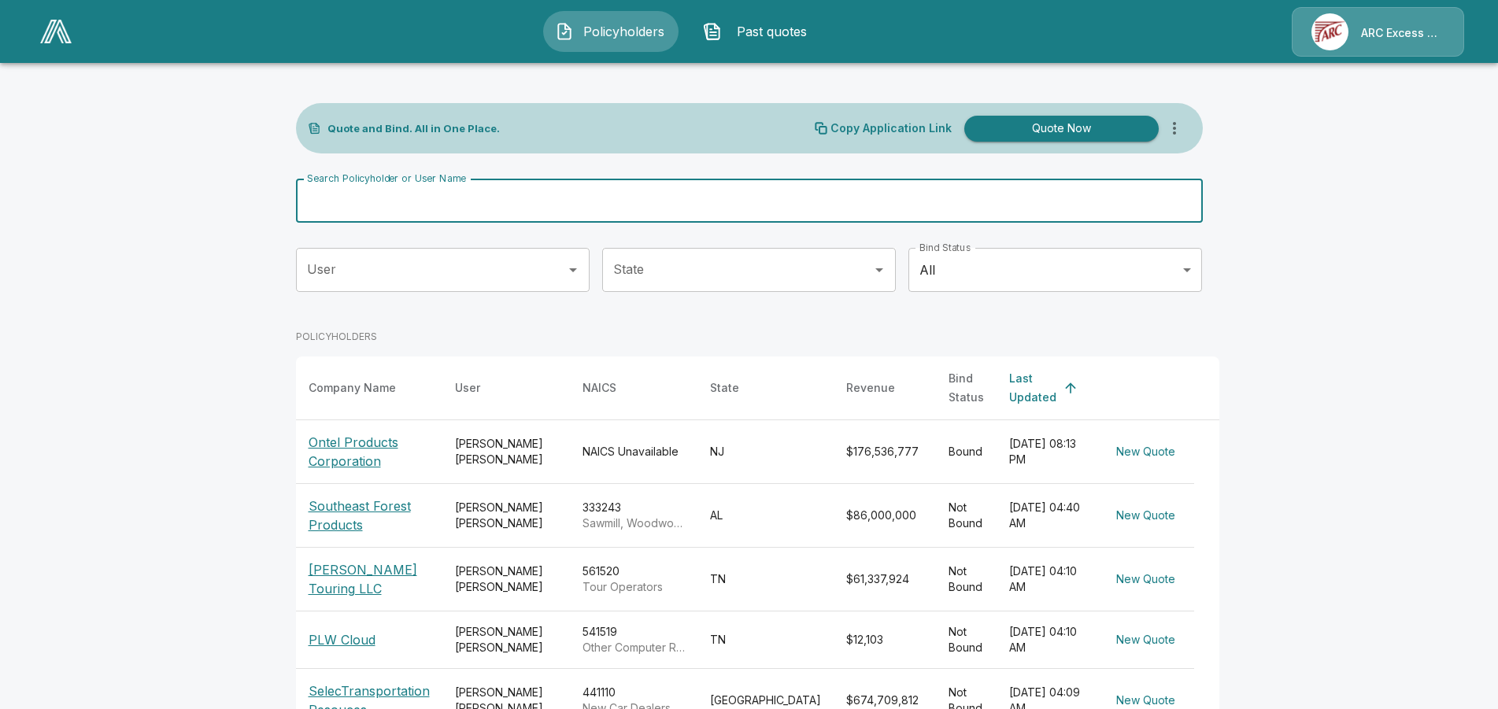
click at [470, 222] on input "Search Policyholder or User Name" at bounding box center [740, 201] width 889 height 44
type input "******"
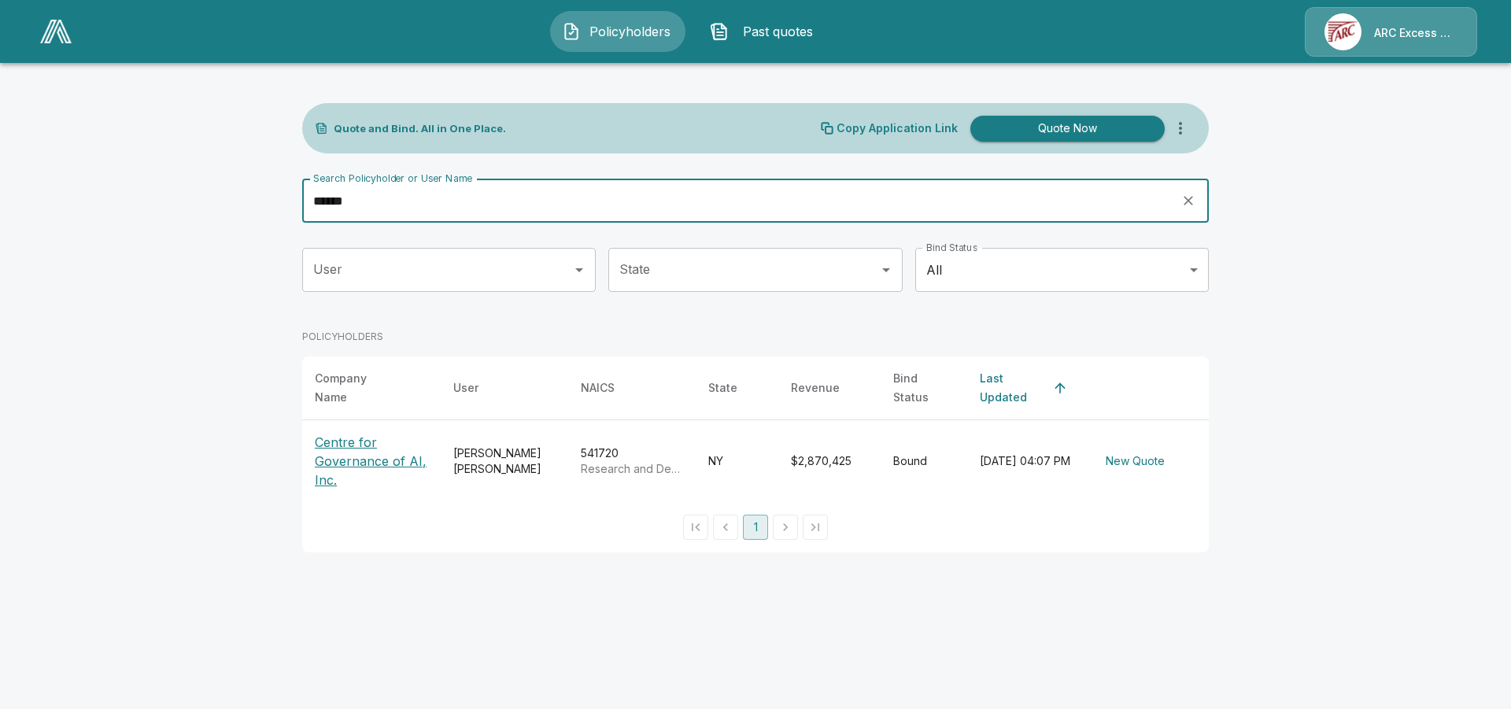
click at [342, 459] on p "Centre for Governance of AI, Inc." at bounding box center [371, 461] width 113 height 57
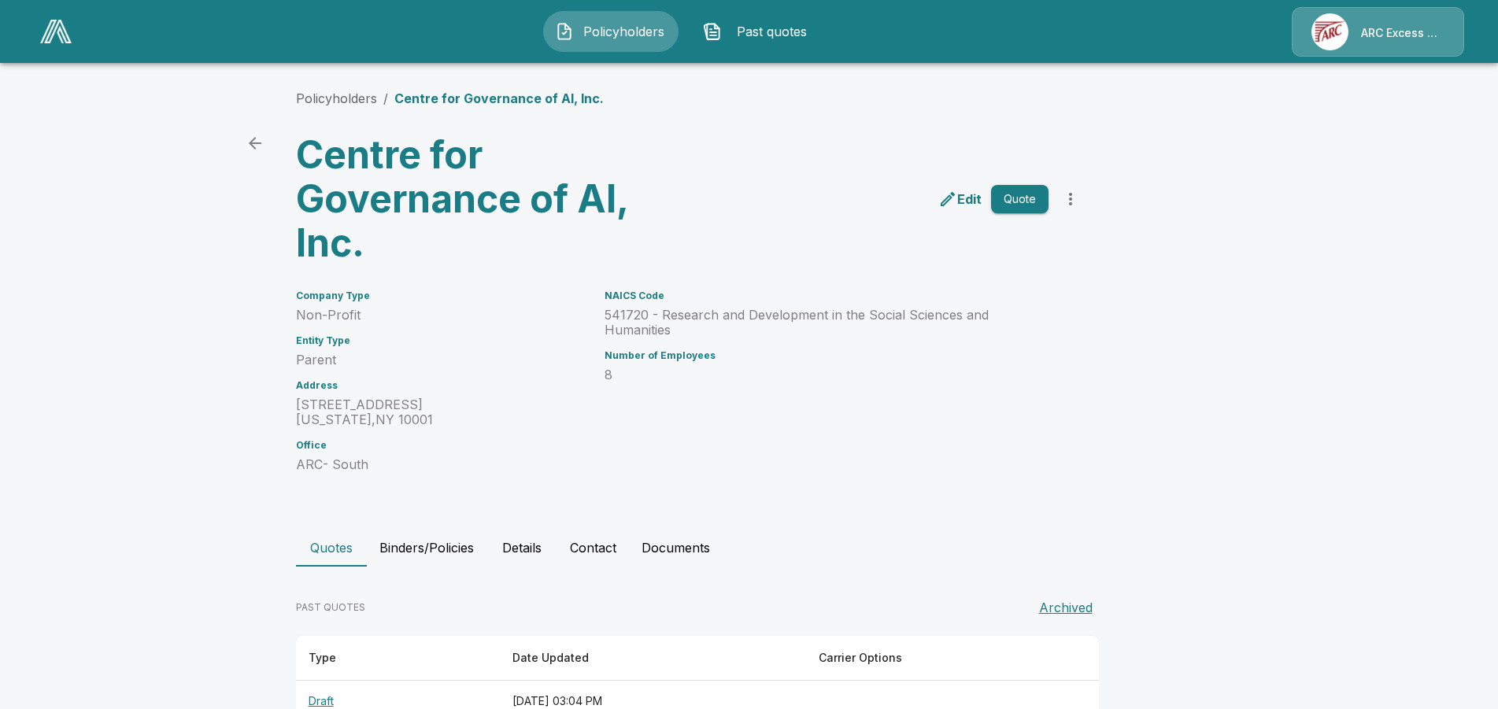
scroll to position [251, 0]
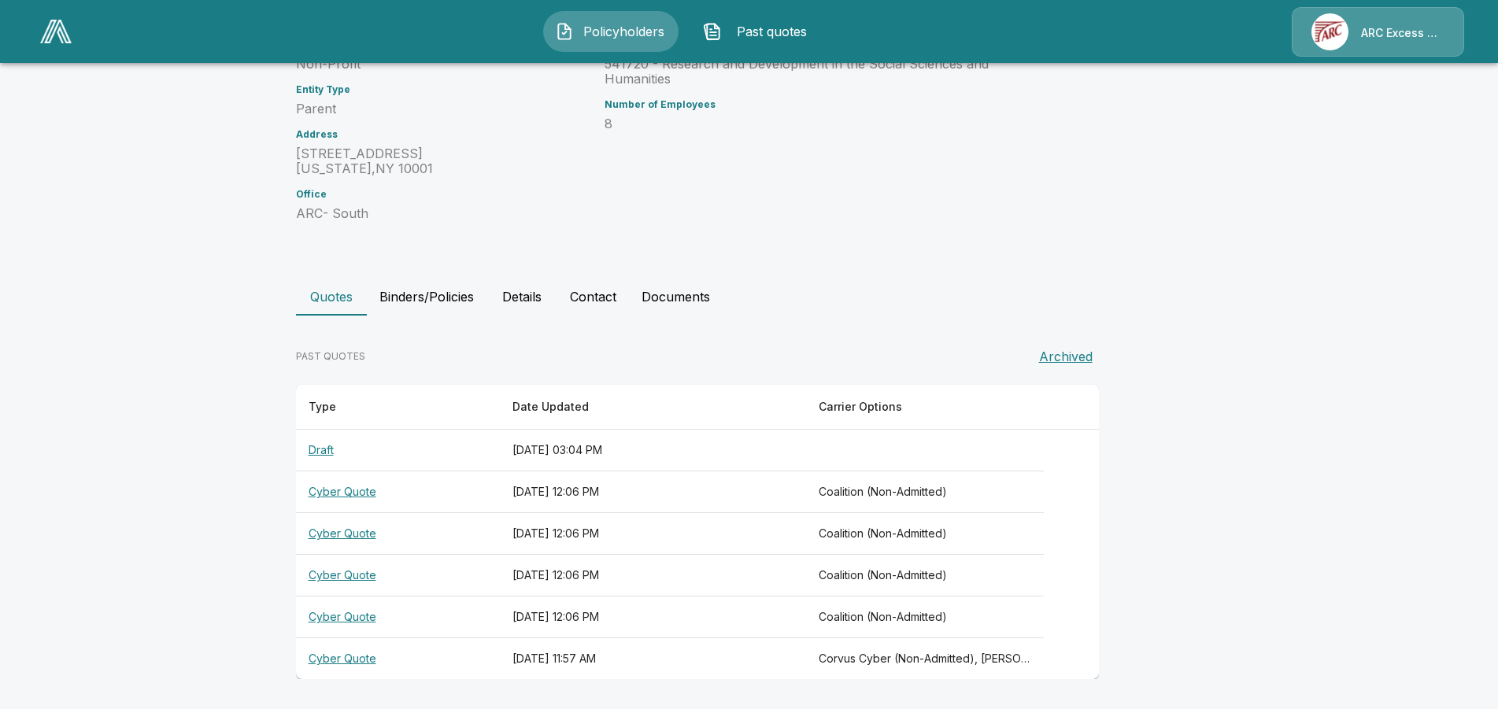
click at [334, 450] on th "Draft" at bounding box center [398, 451] width 204 height 42
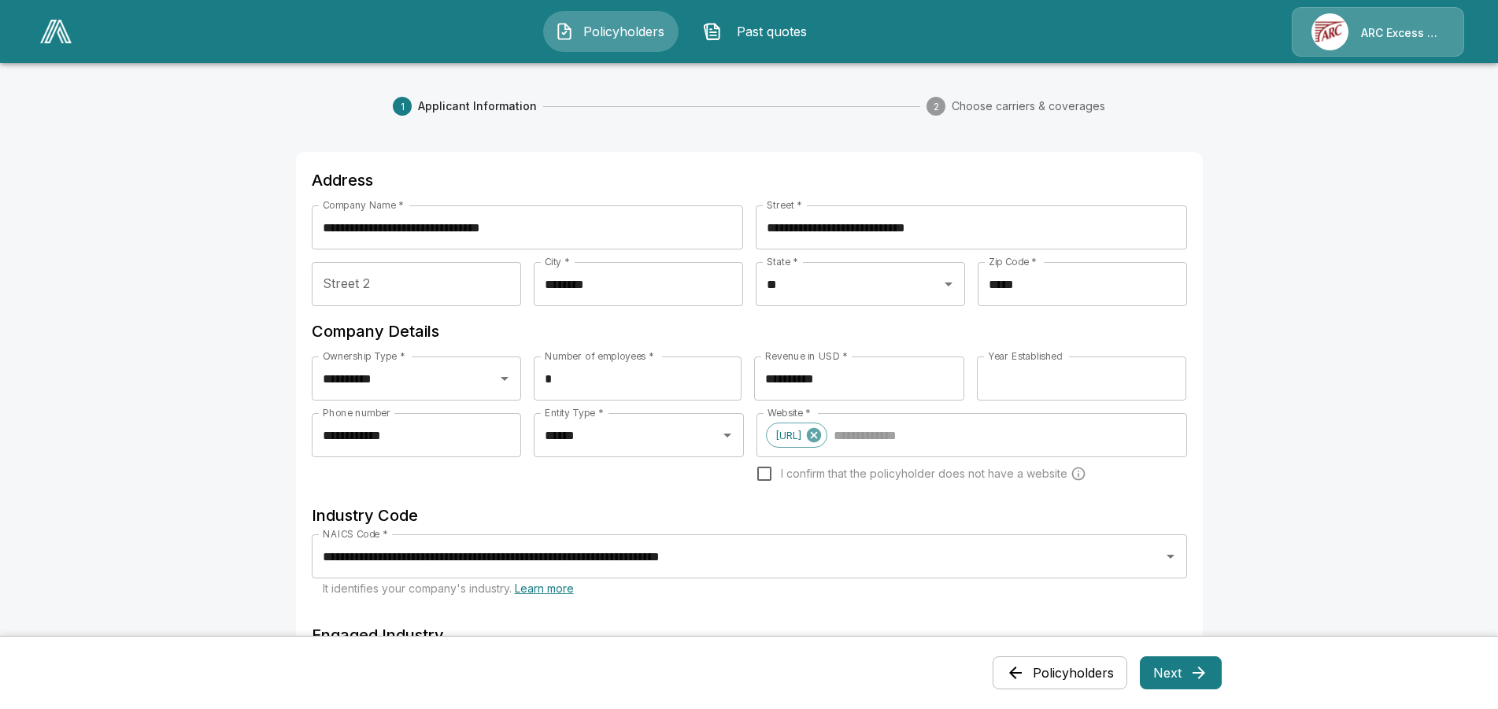
click at [472, 97] on span "1 Applicant Information" at bounding box center [465, 106] width 144 height 19
click at [722, 34] on button "Past quotes" at bounding box center [758, 31] width 135 height 41
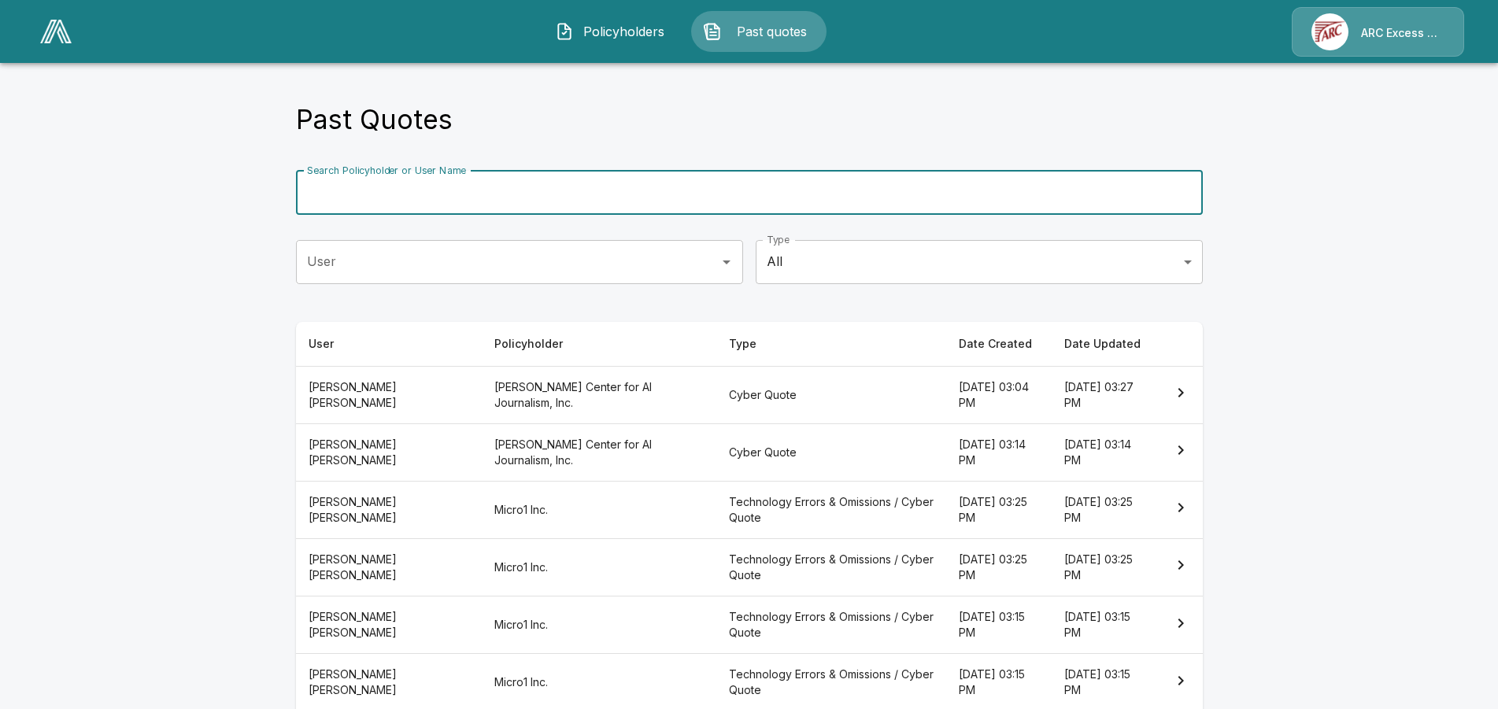
click at [464, 199] on input "Search Policyholder or User Name" at bounding box center [740, 193] width 889 height 44
type input "******"
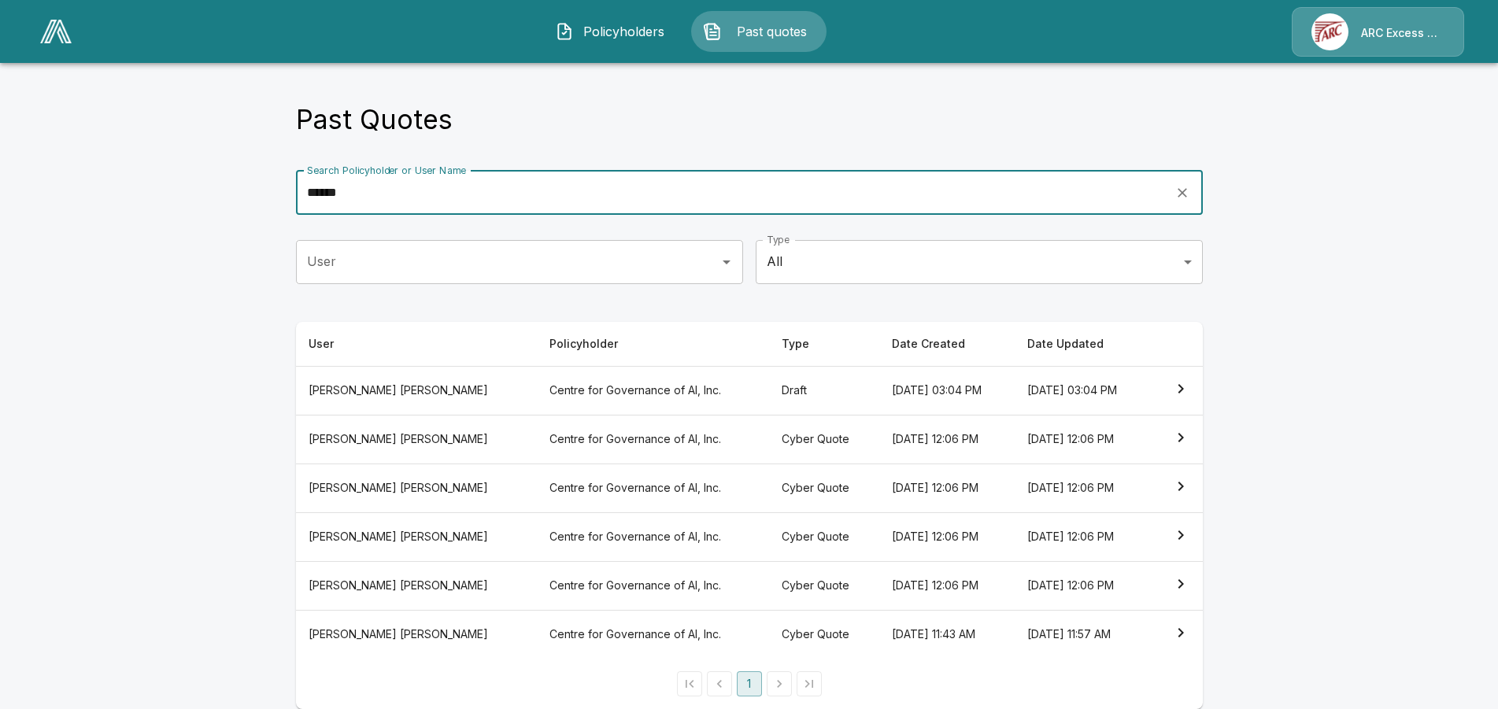
click at [537, 394] on th "Centre for Governance of AI, Inc." at bounding box center [653, 390] width 232 height 49
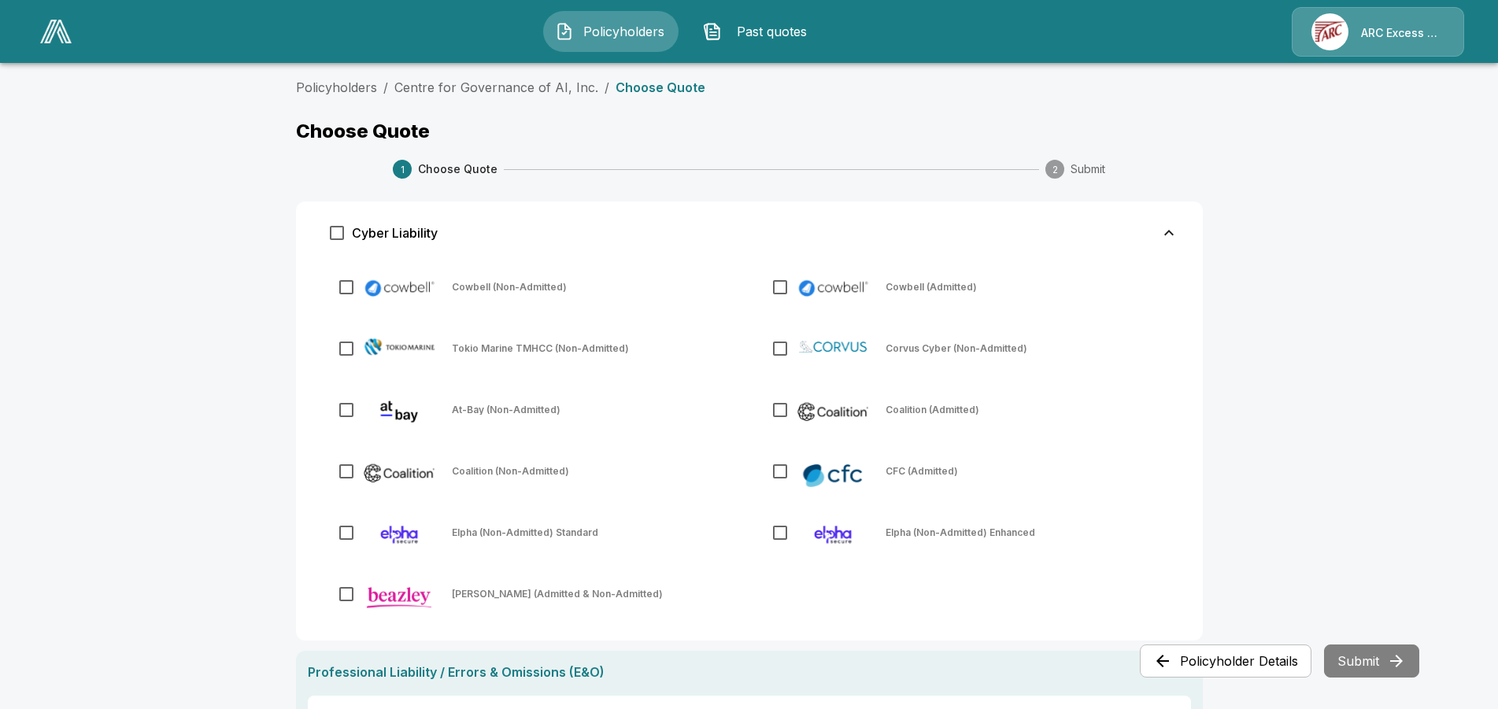
click at [69, 36] on img at bounding box center [55, 32] width 31 height 24
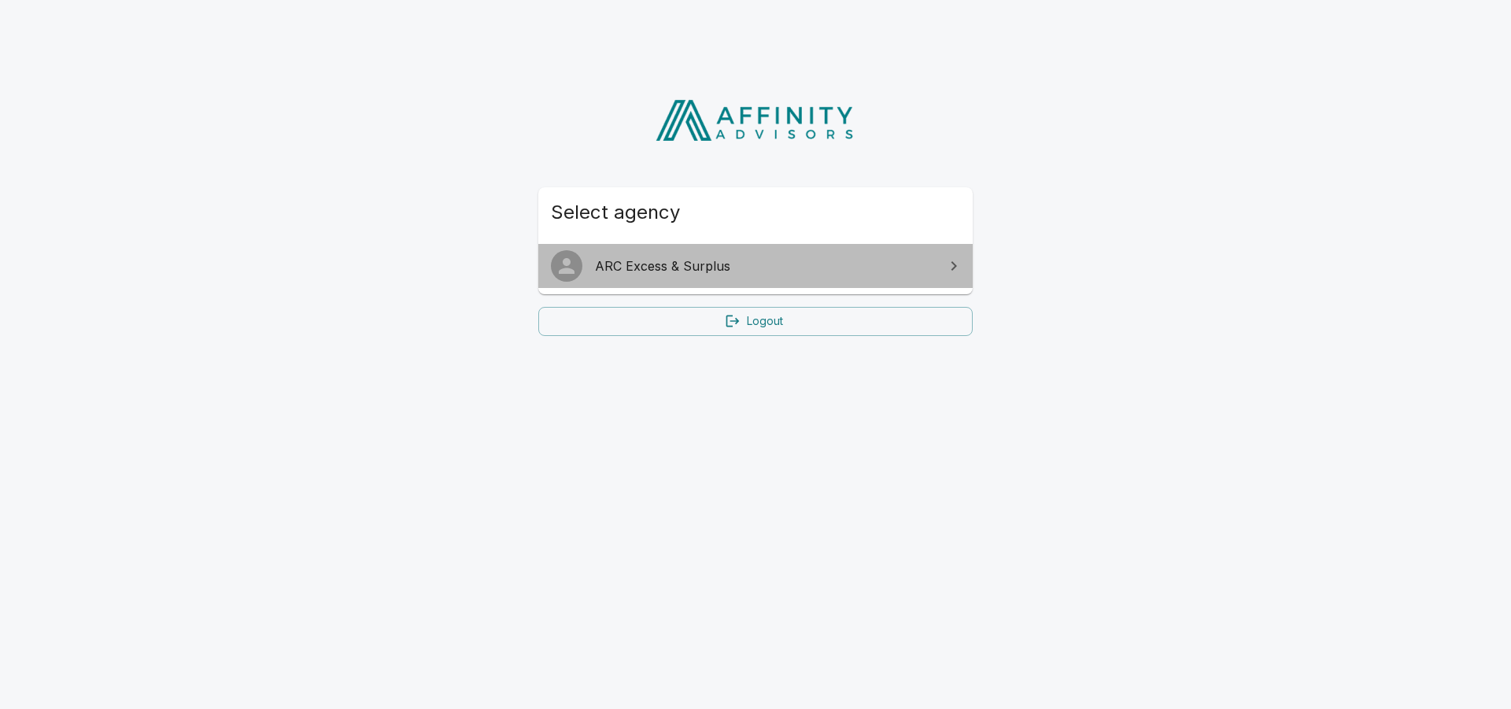
click at [656, 263] on span "ARC Excess & Surplus" at bounding box center [765, 266] width 340 height 19
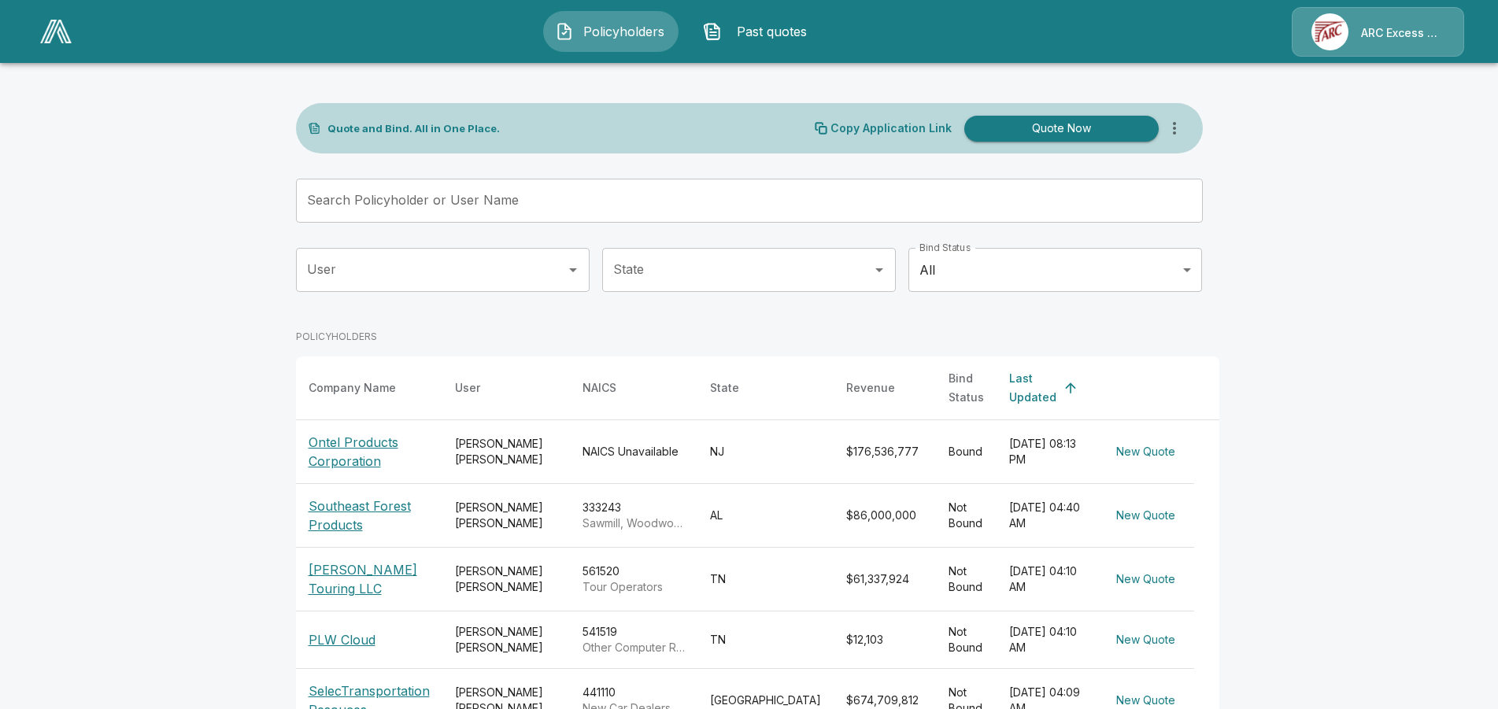
click at [443, 185] on input "Search Policyholder or User Name" at bounding box center [740, 201] width 889 height 44
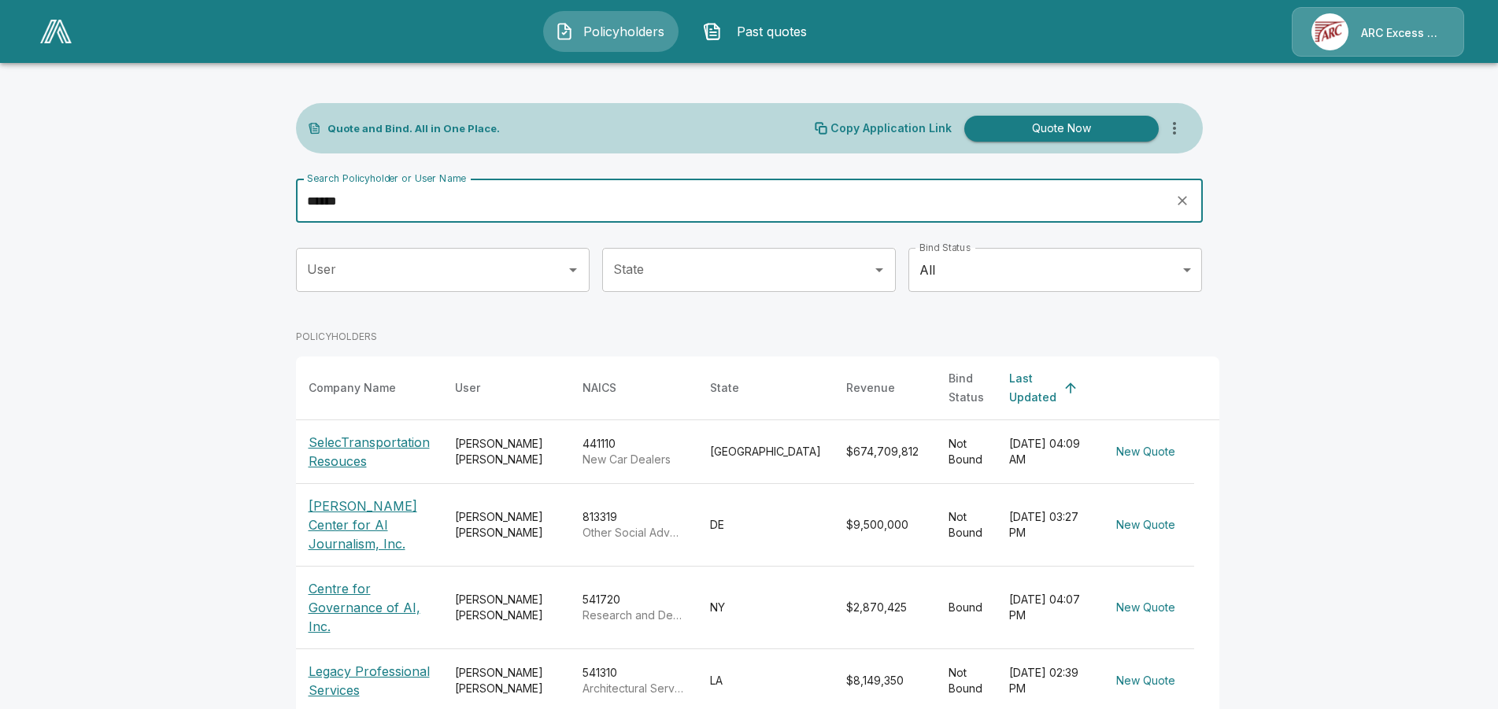
type input "******"
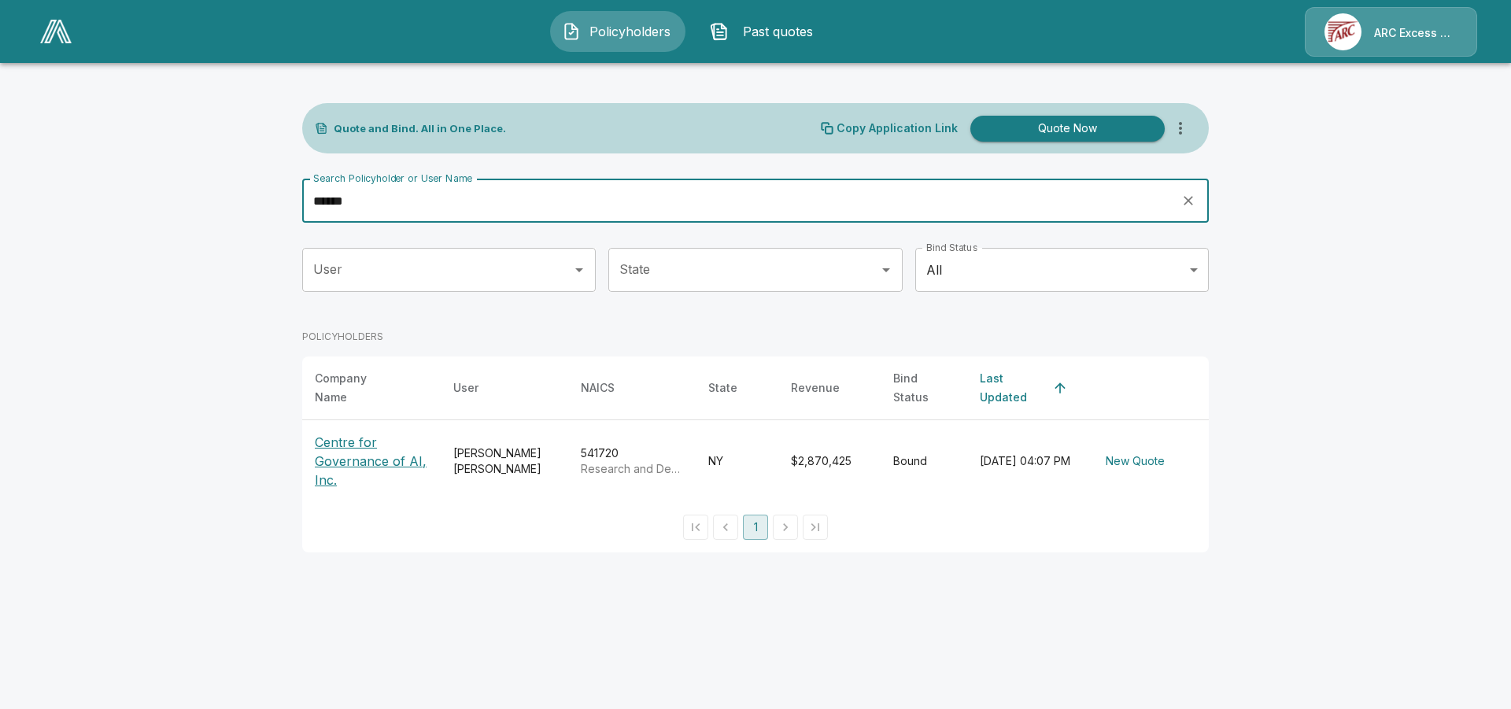
click at [354, 439] on p "Centre for Governance of AI, Inc." at bounding box center [371, 461] width 113 height 57
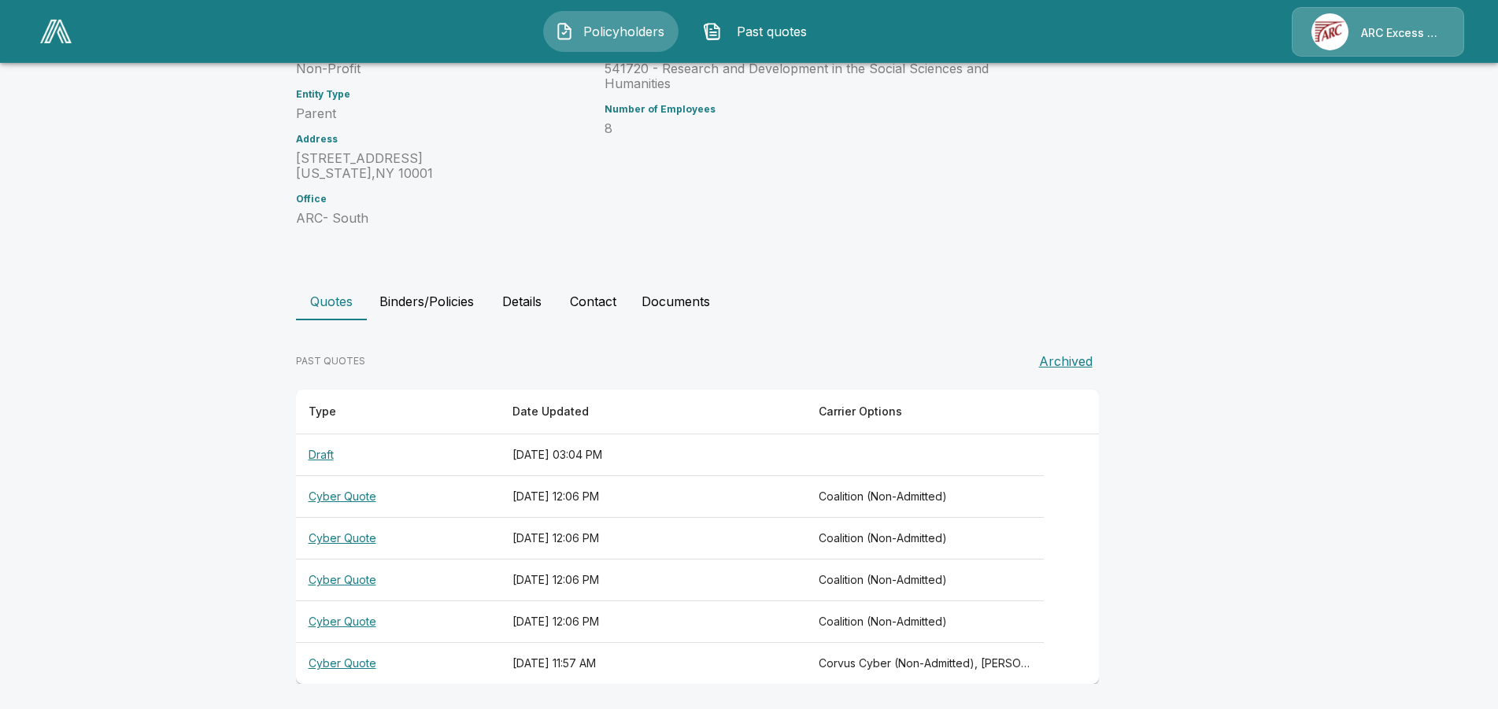
scroll to position [251, 0]
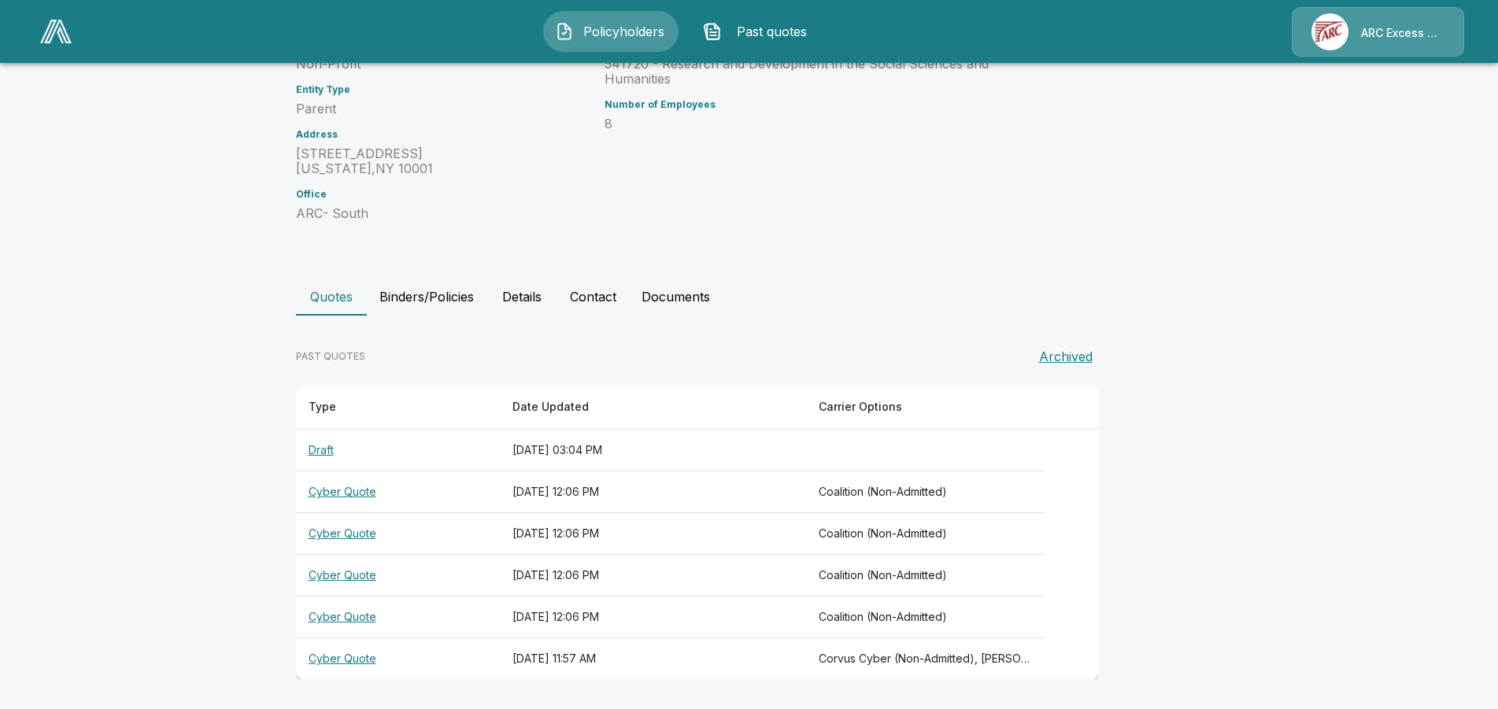
click at [527, 294] on button "Details" at bounding box center [521, 297] width 71 height 38
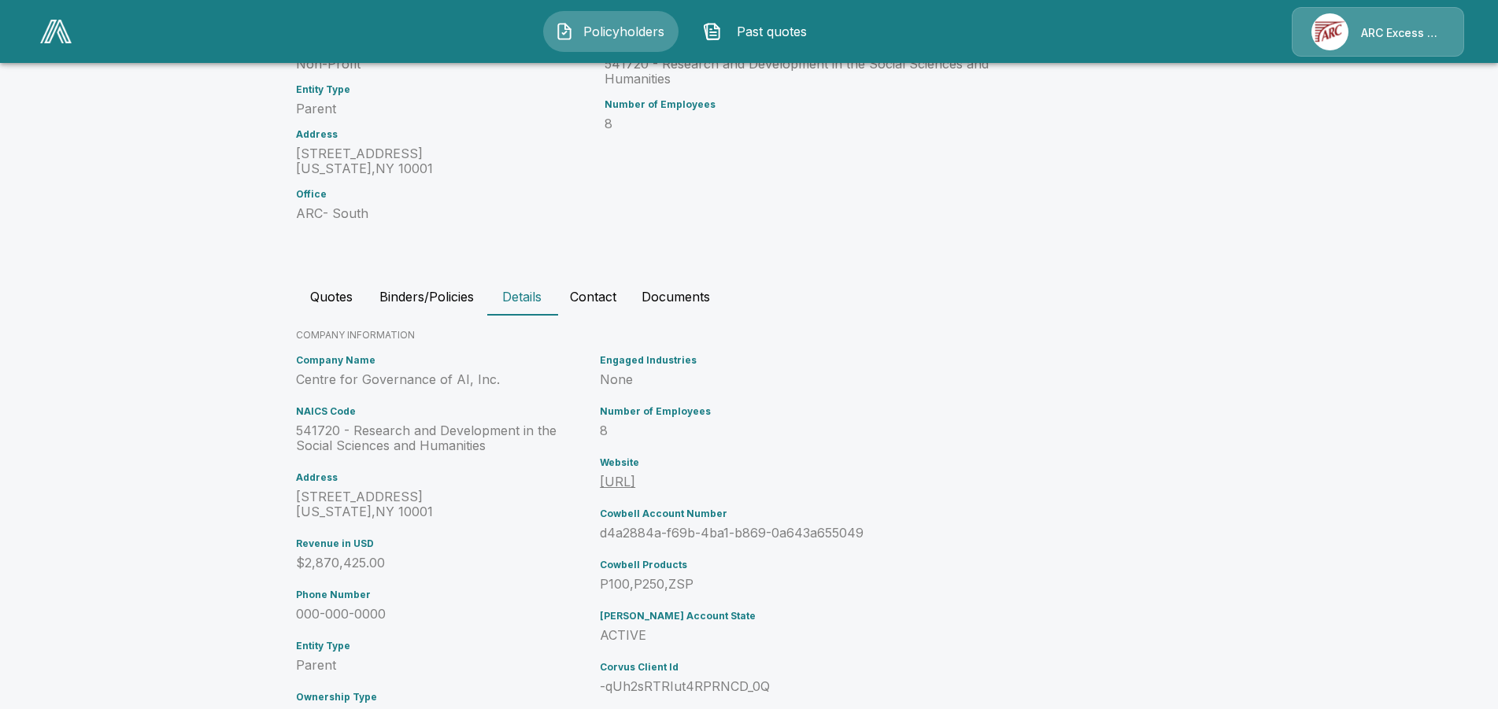
click at [686, 307] on button "Documents" at bounding box center [676, 297] width 94 height 38
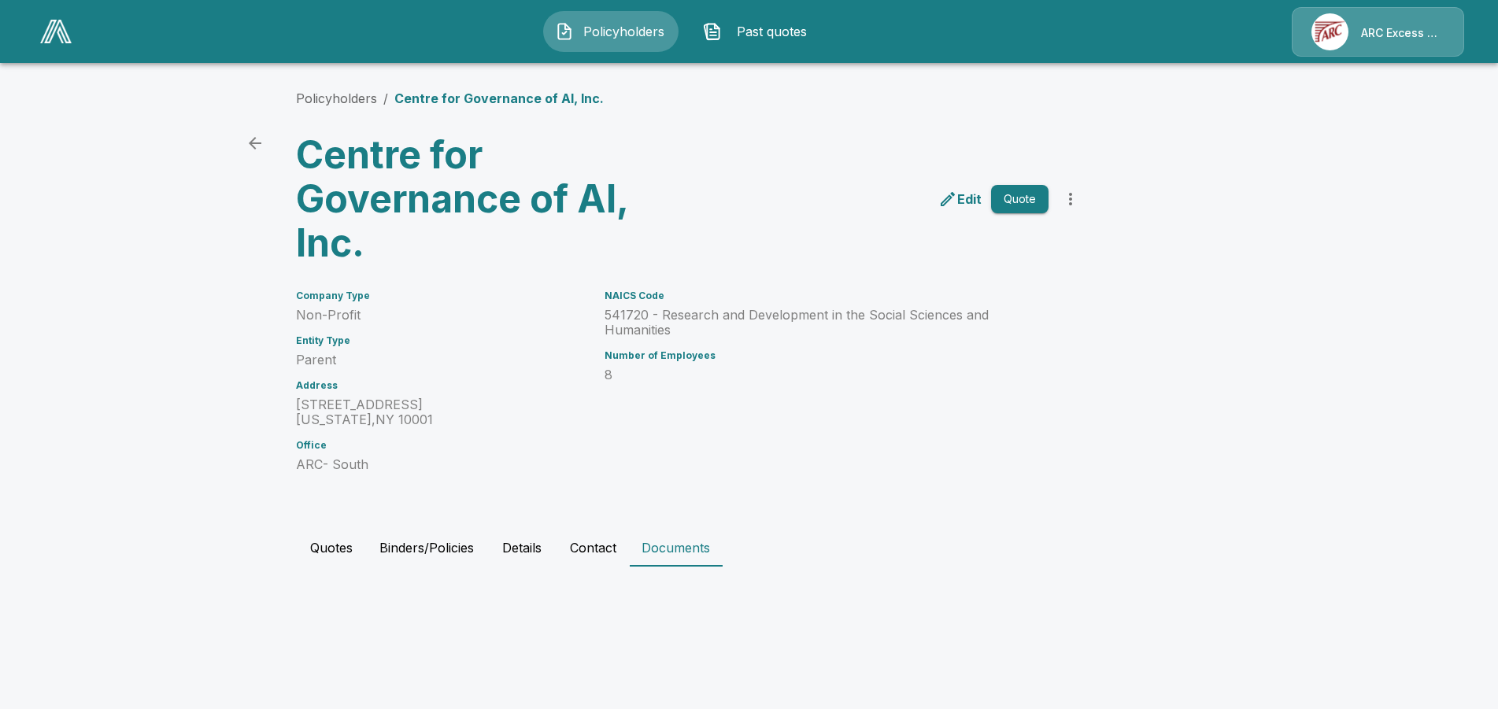
scroll to position [0, 0]
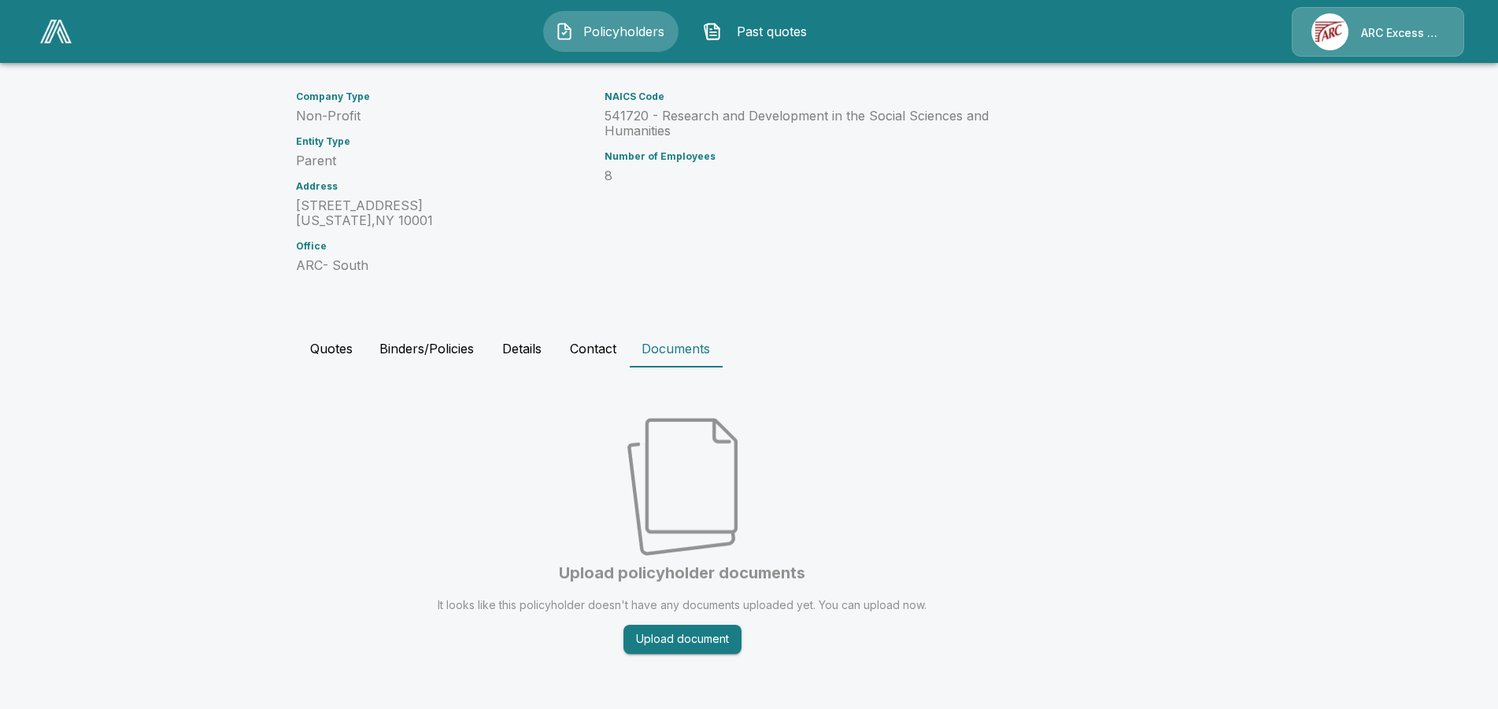
click at [349, 340] on button "Quotes" at bounding box center [331, 349] width 71 height 38
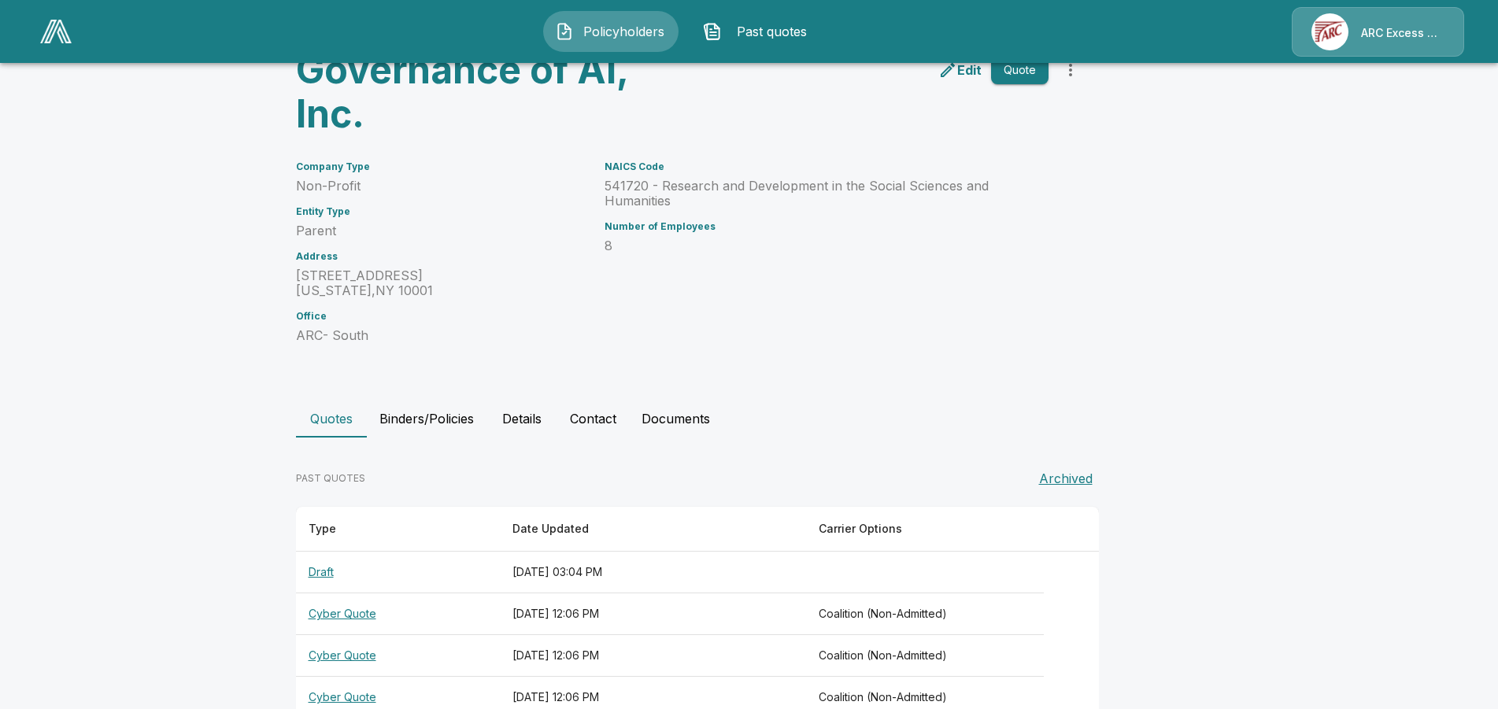
scroll to position [251, 0]
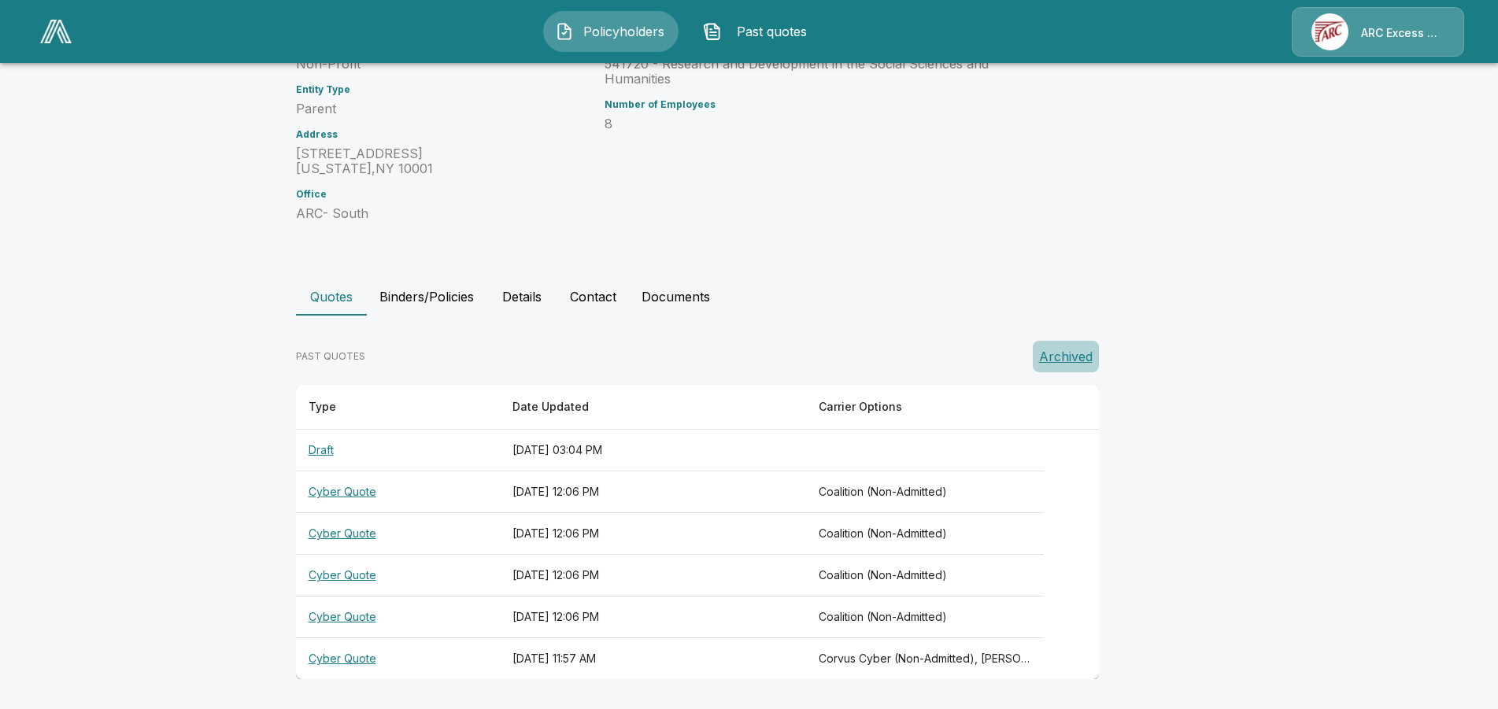
click at [1082, 352] on button "Archived" at bounding box center [1066, 356] width 66 height 31
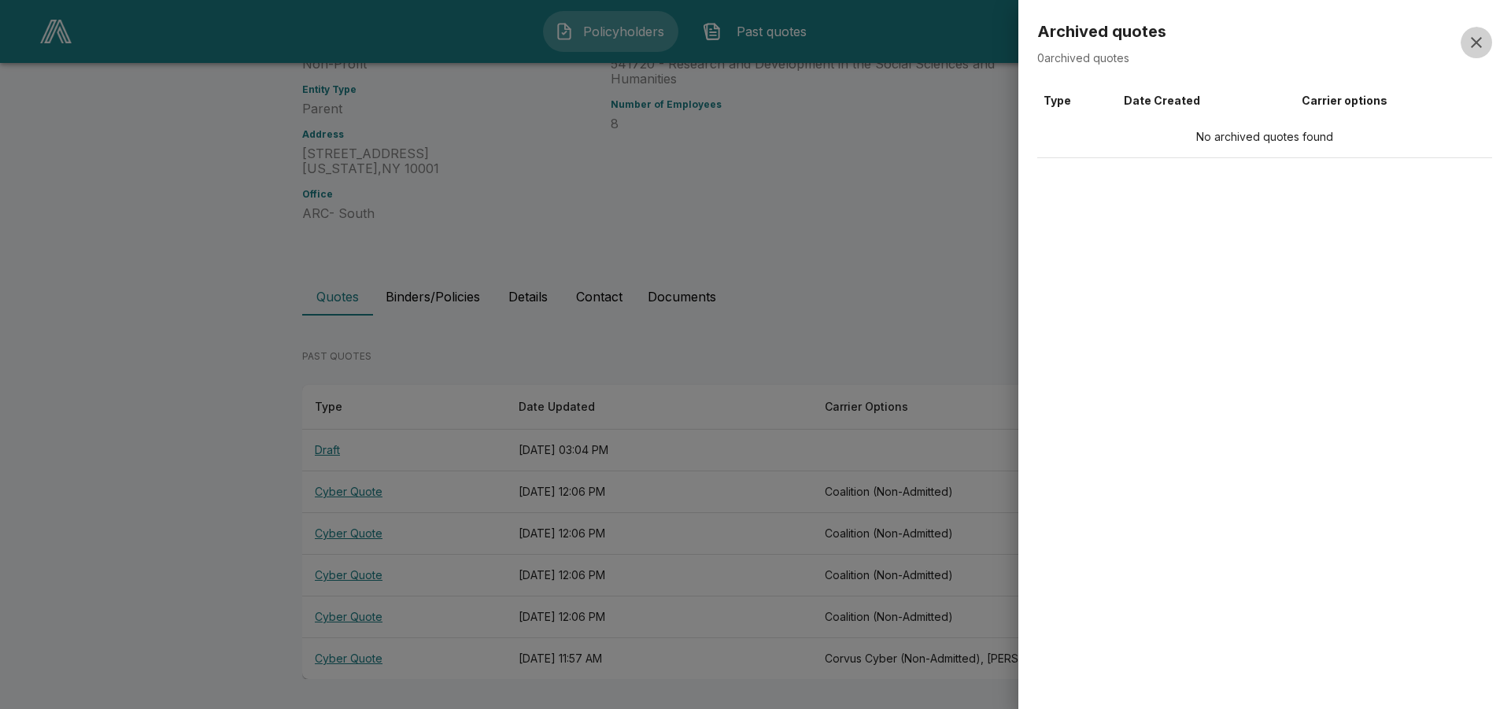
click at [1473, 40] on icon "button" at bounding box center [1476, 42] width 11 height 11
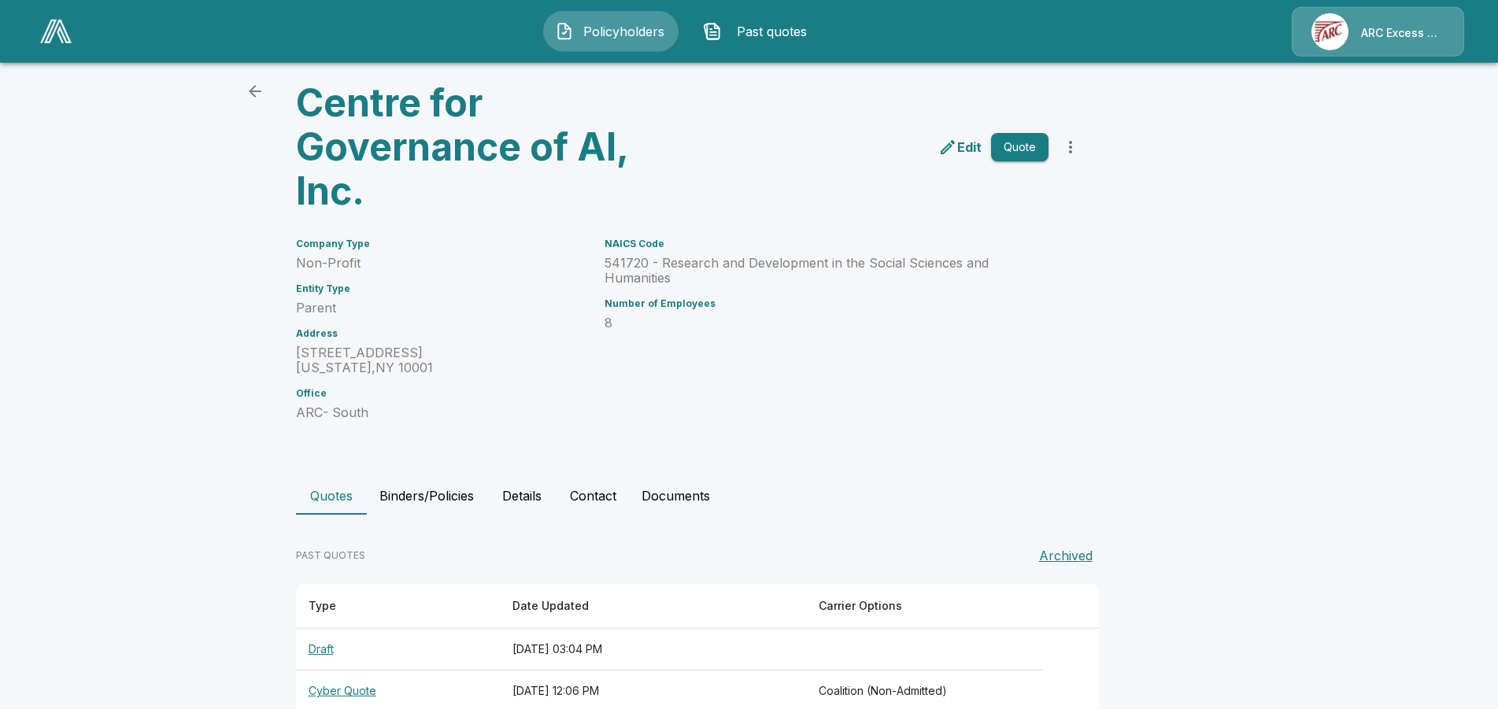
scroll to position [0, 0]
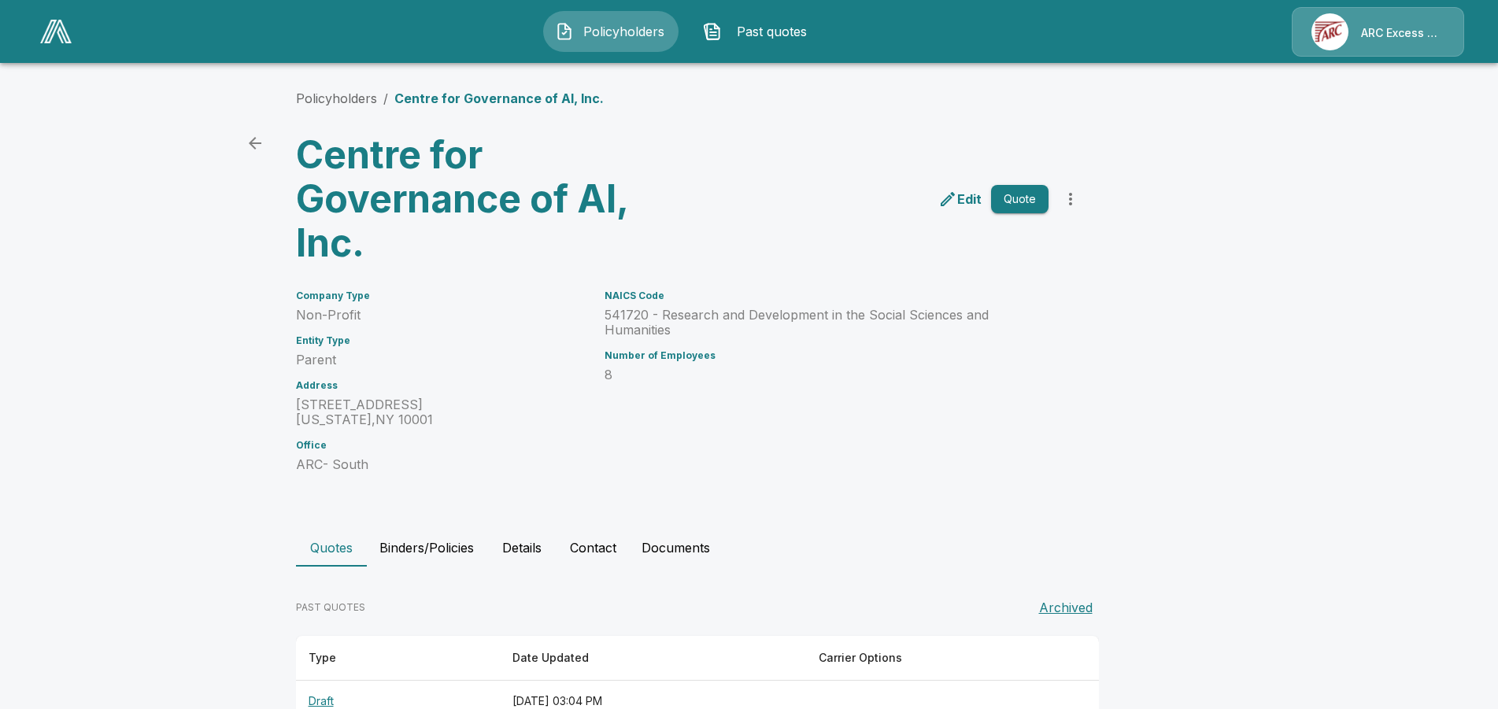
click at [981, 201] on p "Edit" at bounding box center [969, 199] width 24 height 19
